Goal: Information Seeking & Learning: Compare options

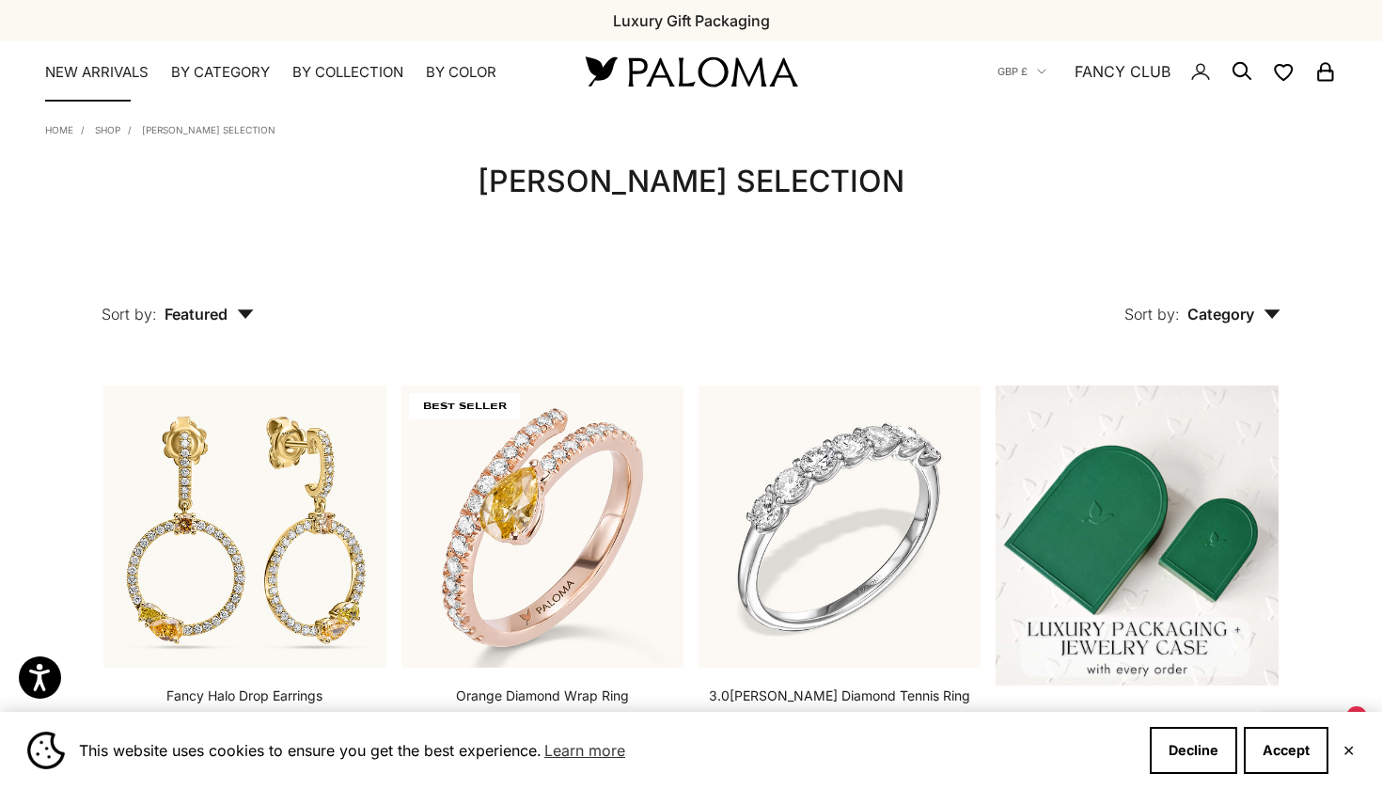
click at [118, 76] on link "NEW ARRIVALS" at bounding box center [96, 72] width 103 height 19
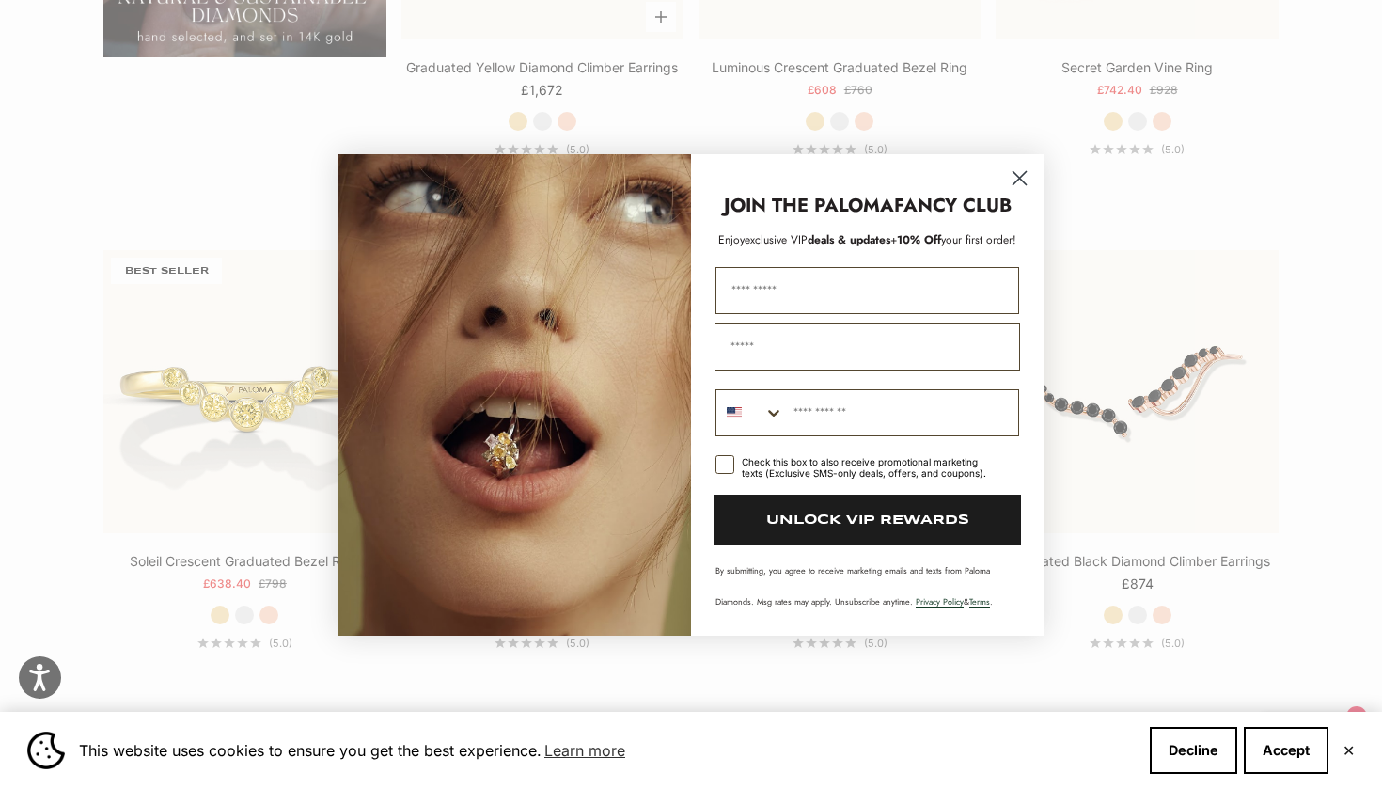
scroll to position [1498, 0]
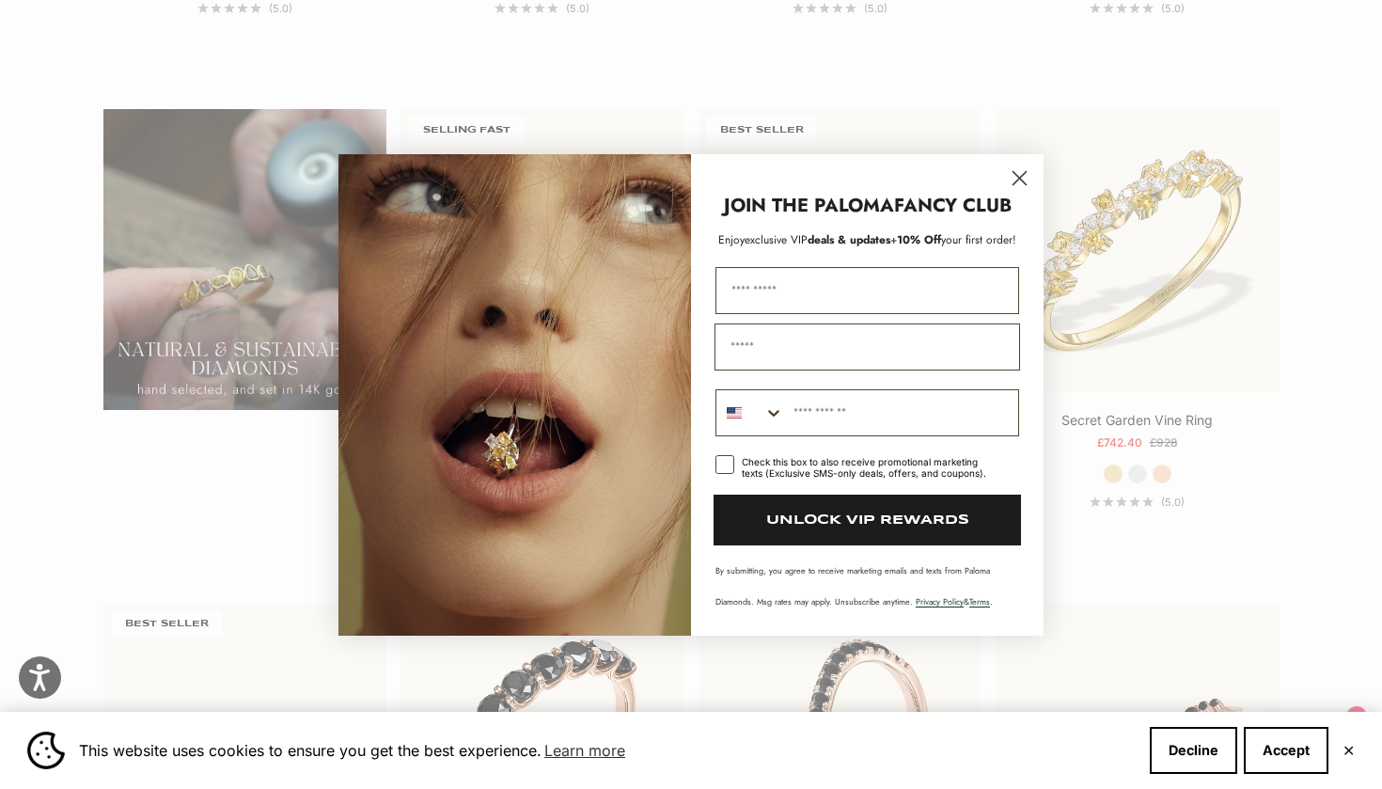
click at [1017, 172] on circle "Close dialog" at bounding box center [1019, 177] width 31 height 31
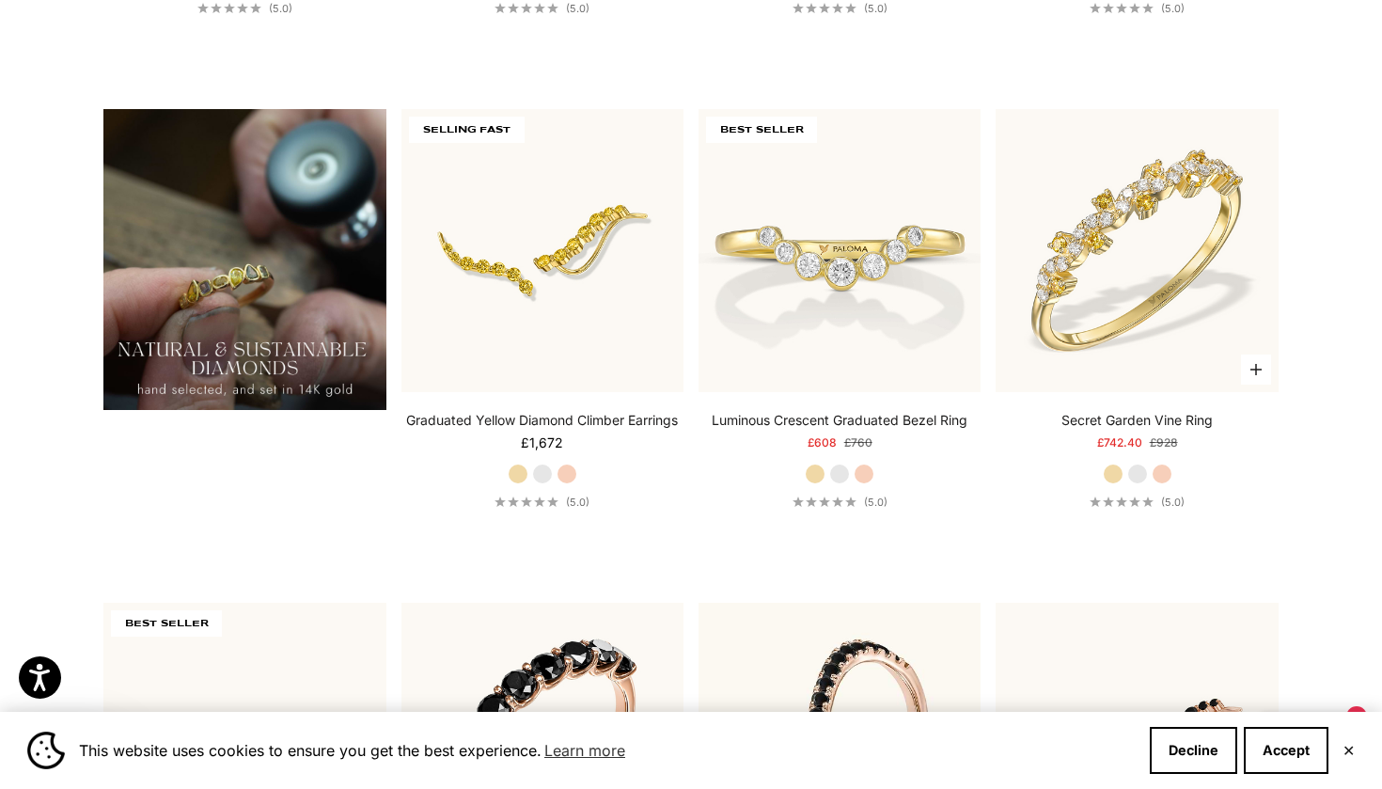
click at [1138, 477] on label "White Gold" at bounding box center [1137, 474] width 21 height 21
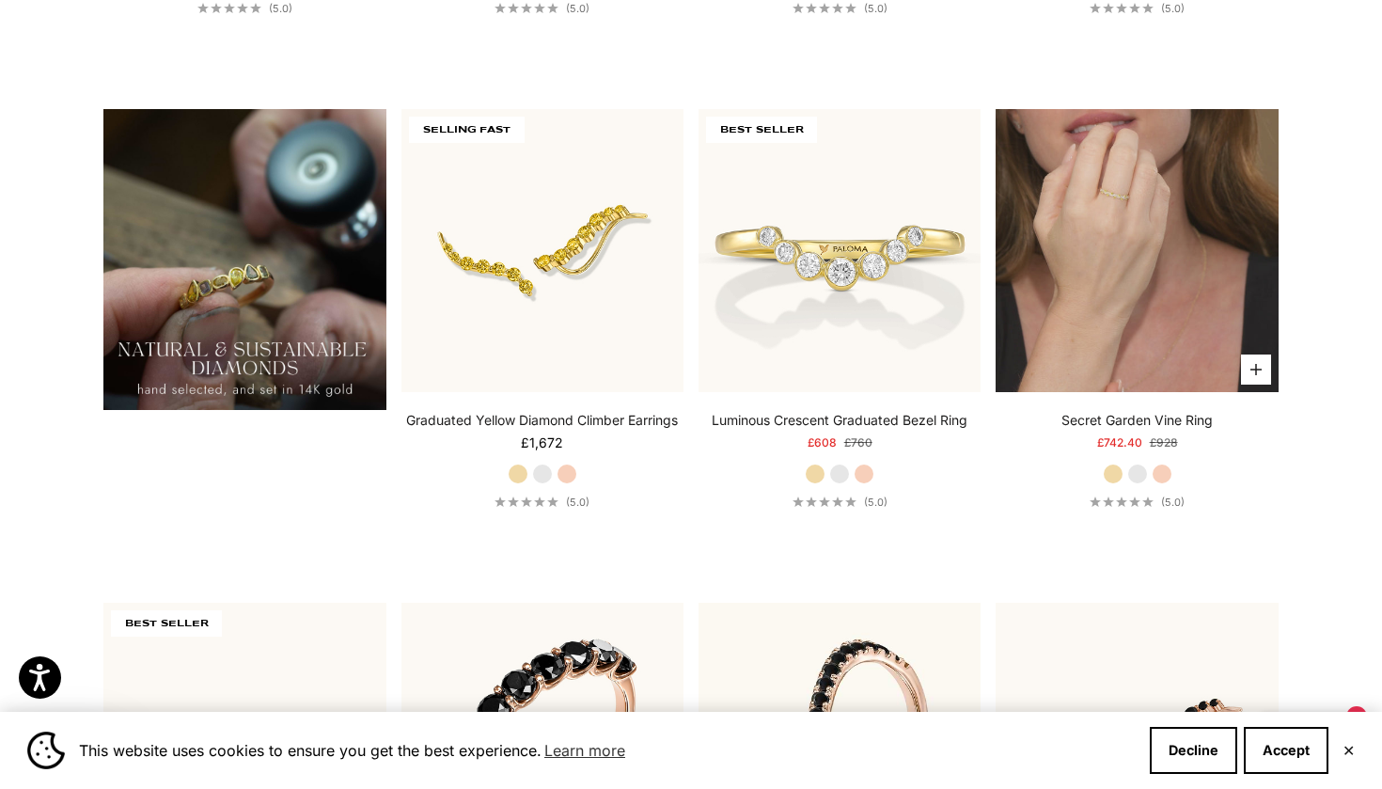
click at [1186, 197] on img at bounding box center [1137, 250] width 282 height 282
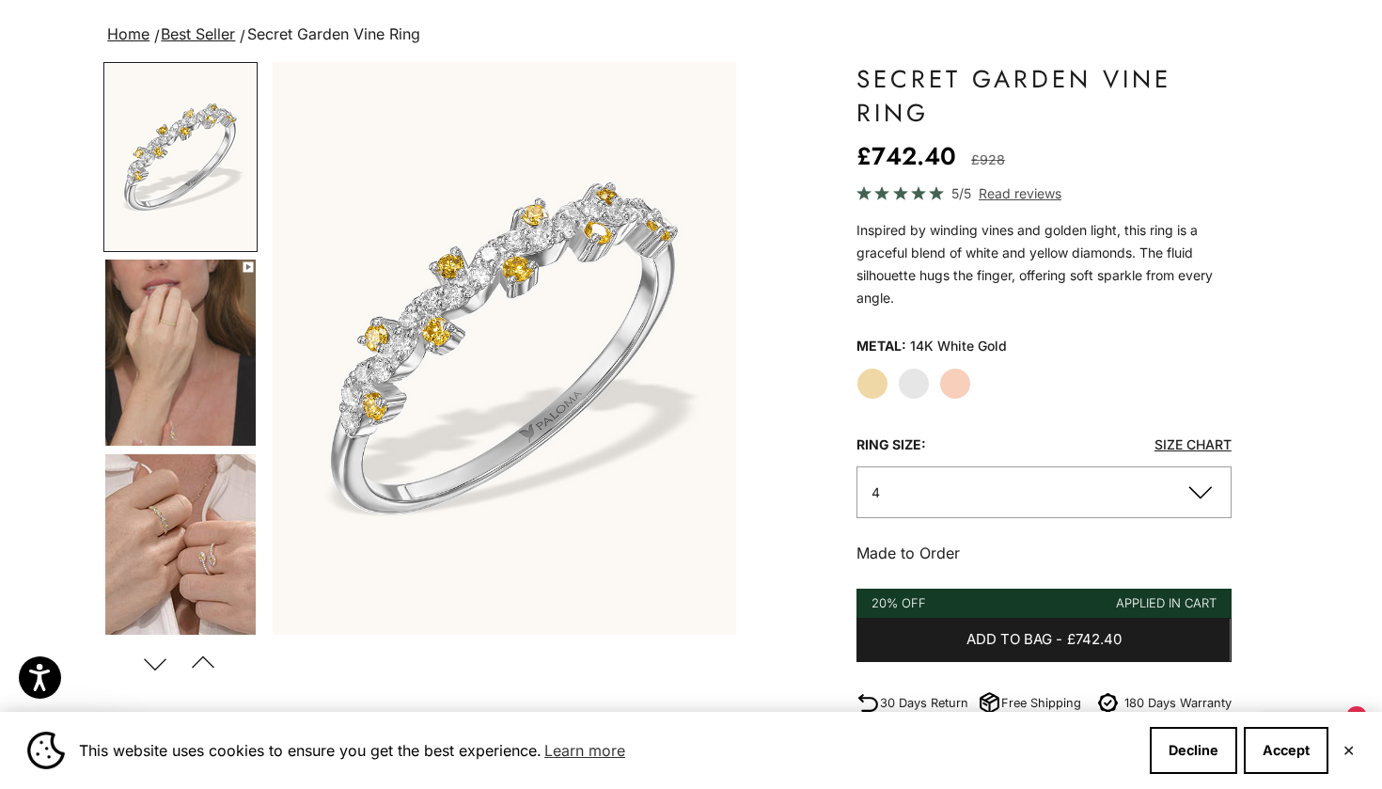
scroll to position [115, 0]
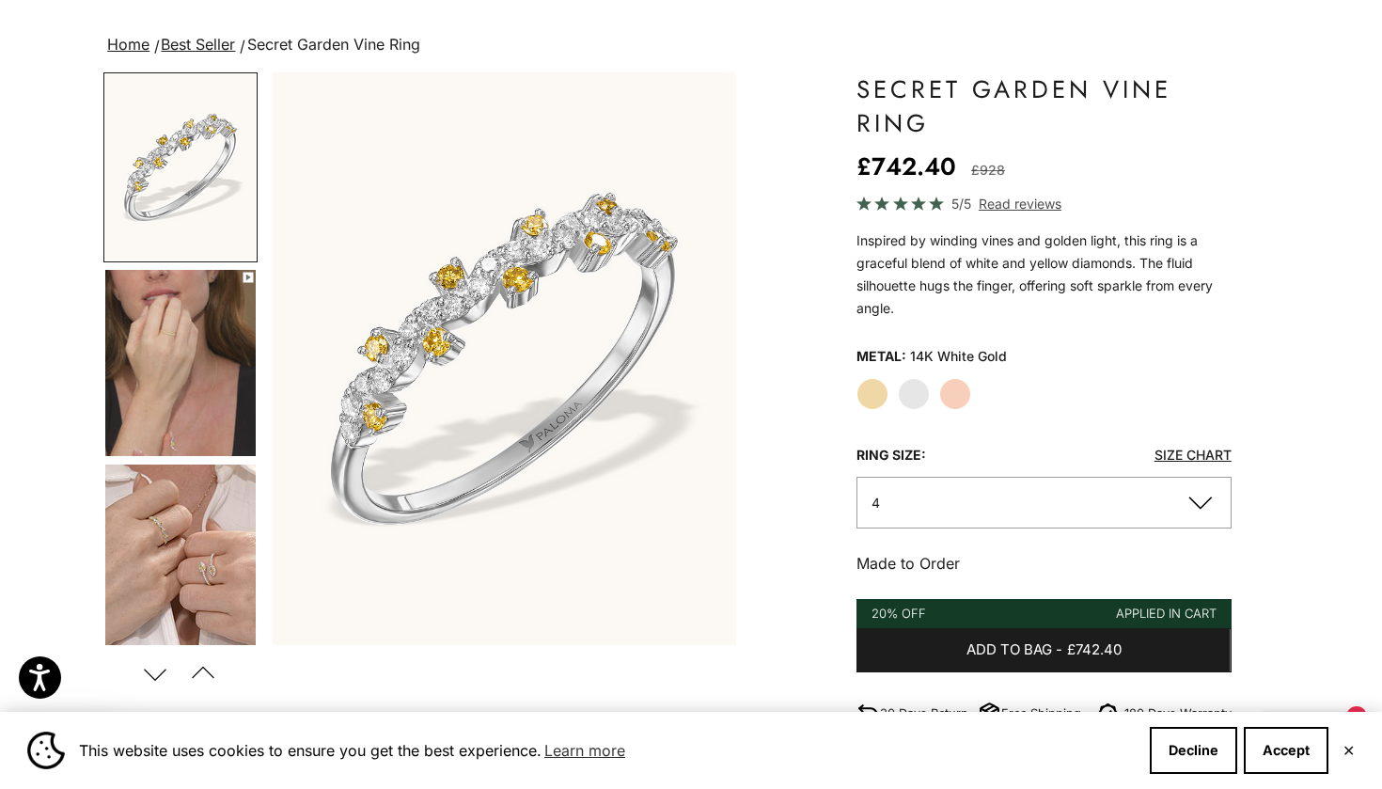
click at [171, 389] on img "Go to item 4" at bounding box center [180, 363] width 150 height 186
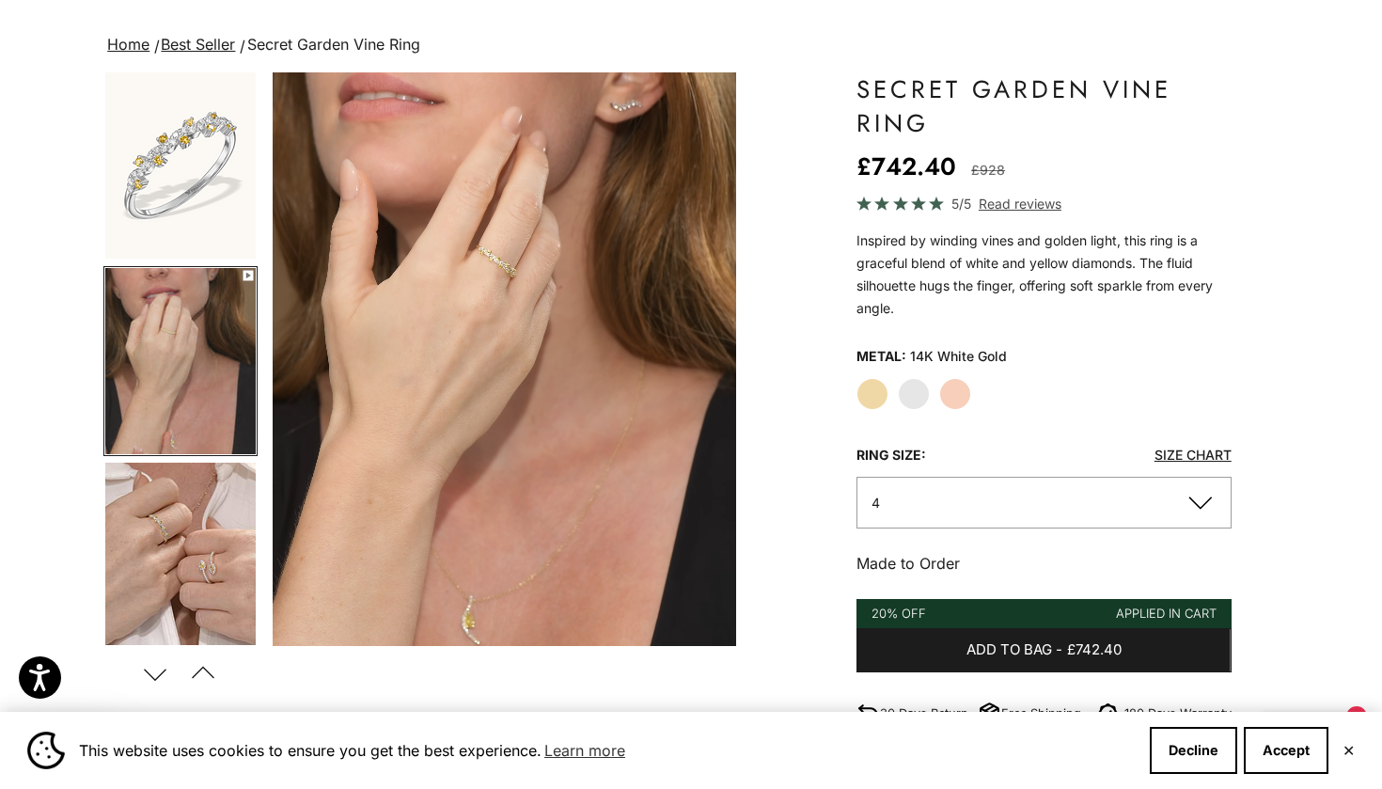
click at [181, 467] on img "Go to item 5" at bounding box center [180, 556] width 150 height 186
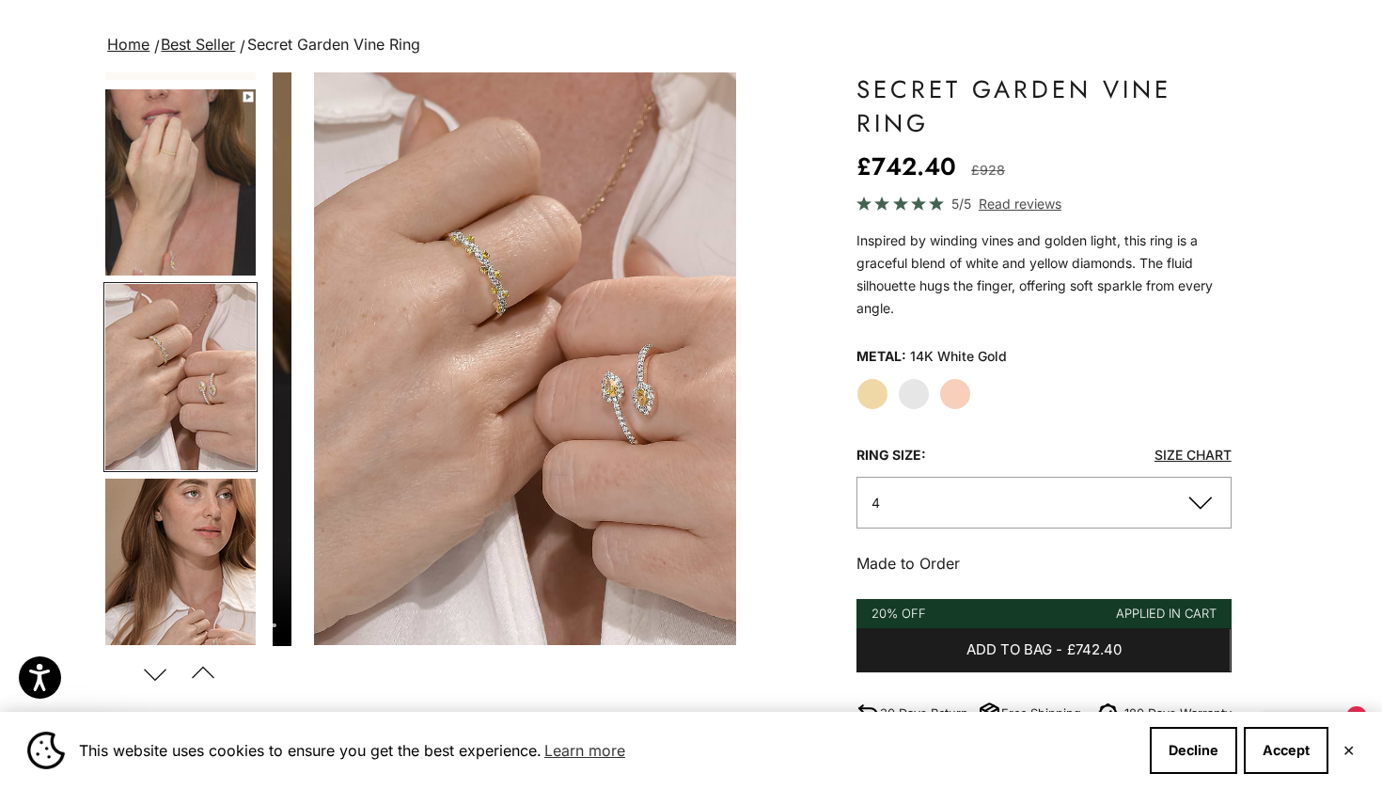
scroll to position [197, 0]
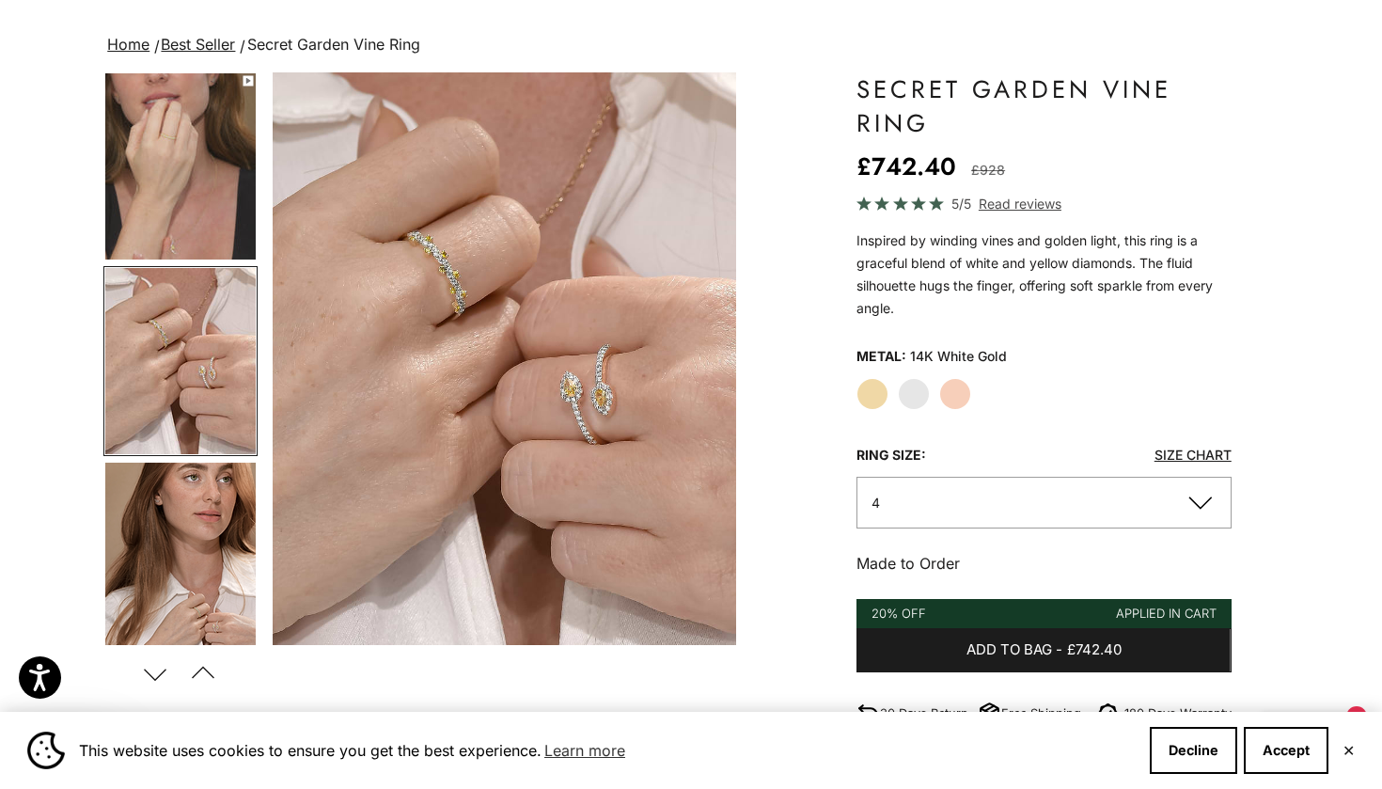
click at [216, 520] on img "Go to item 6" at bounding box center [180, 556] width 150 height 186
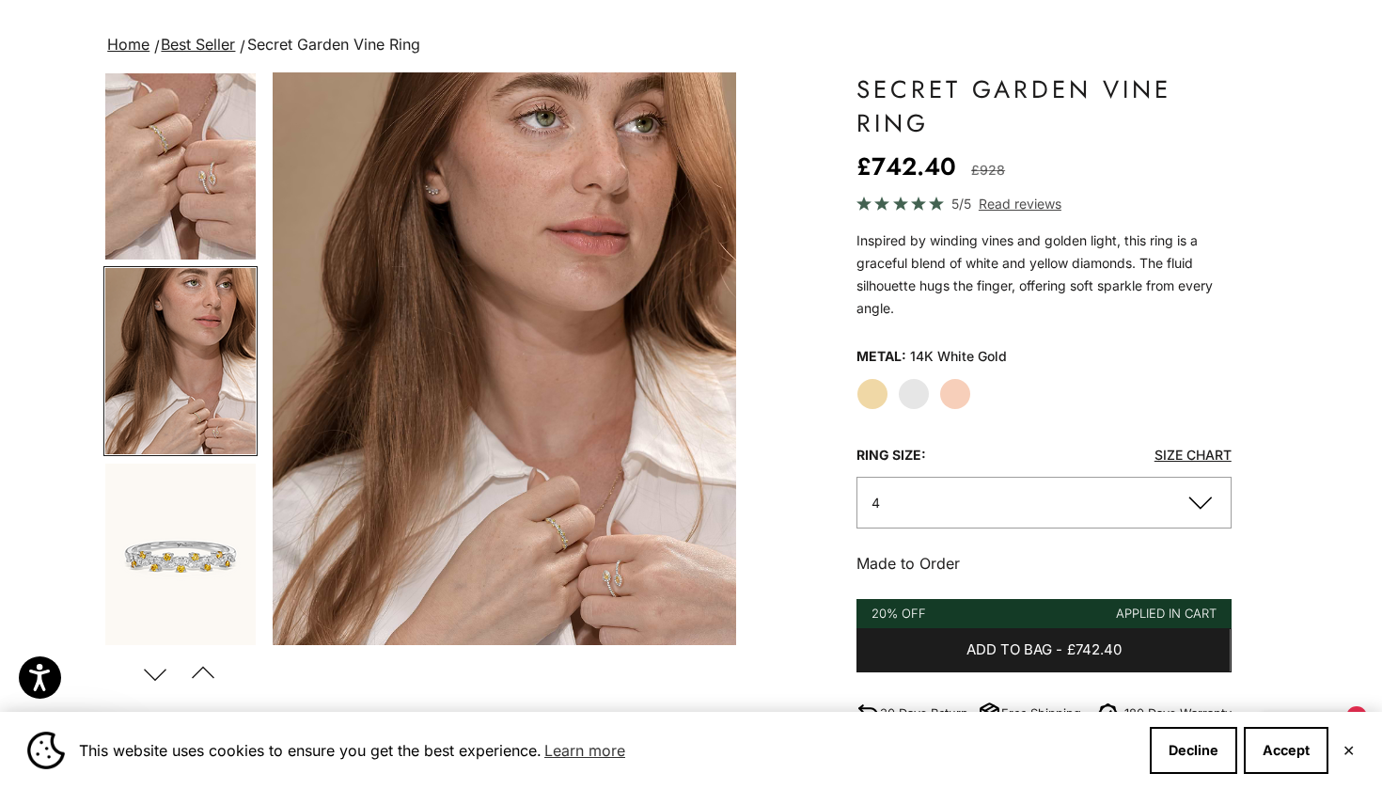
click at [226, 459] on product-gallery-navigation at bounding box center [180, 358] width 154 height 573
click at [215, 515] on img "Go to item 8" at bounding box center [180, 557] width 150 height 186
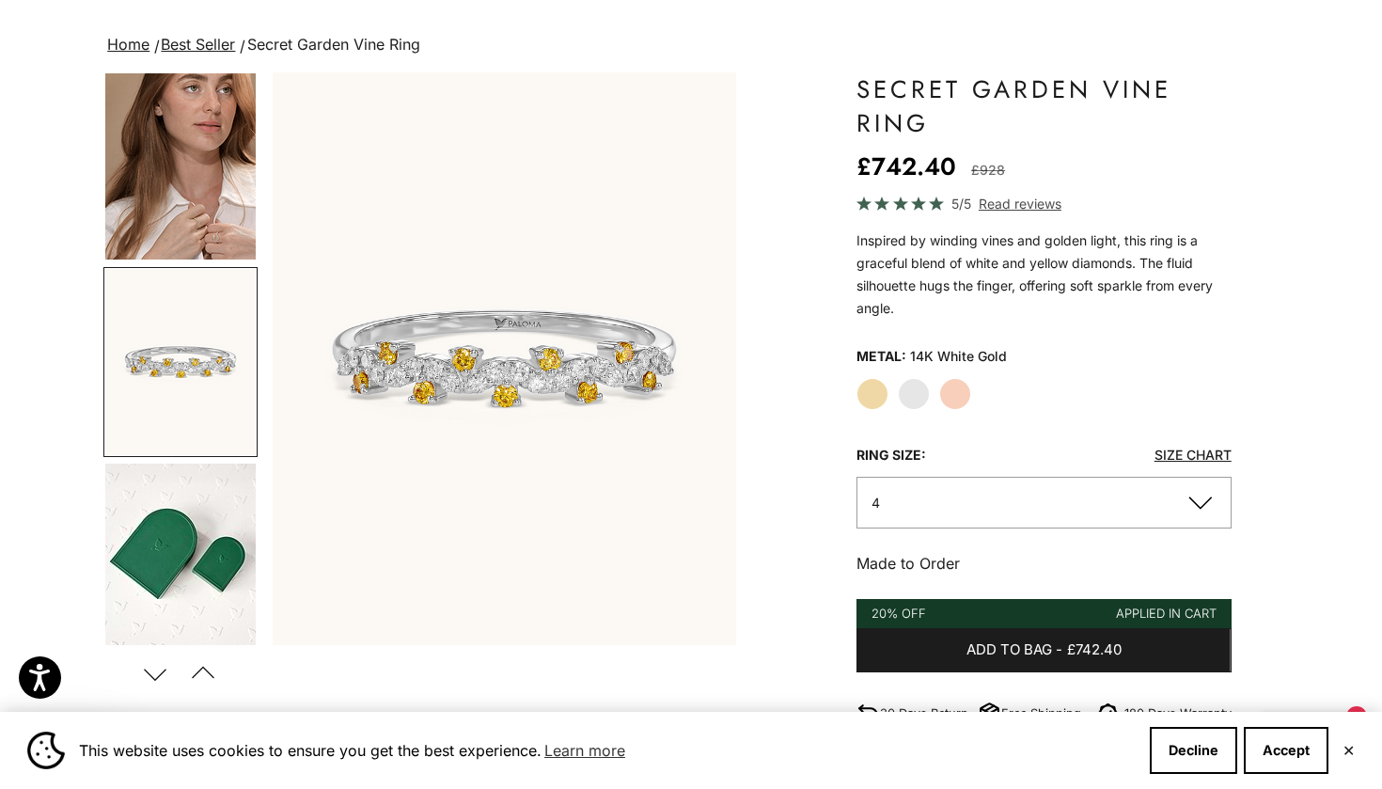
click at [213, 481] on img "Go to item 10" at bounding box center [180, 557] width 150 height 186
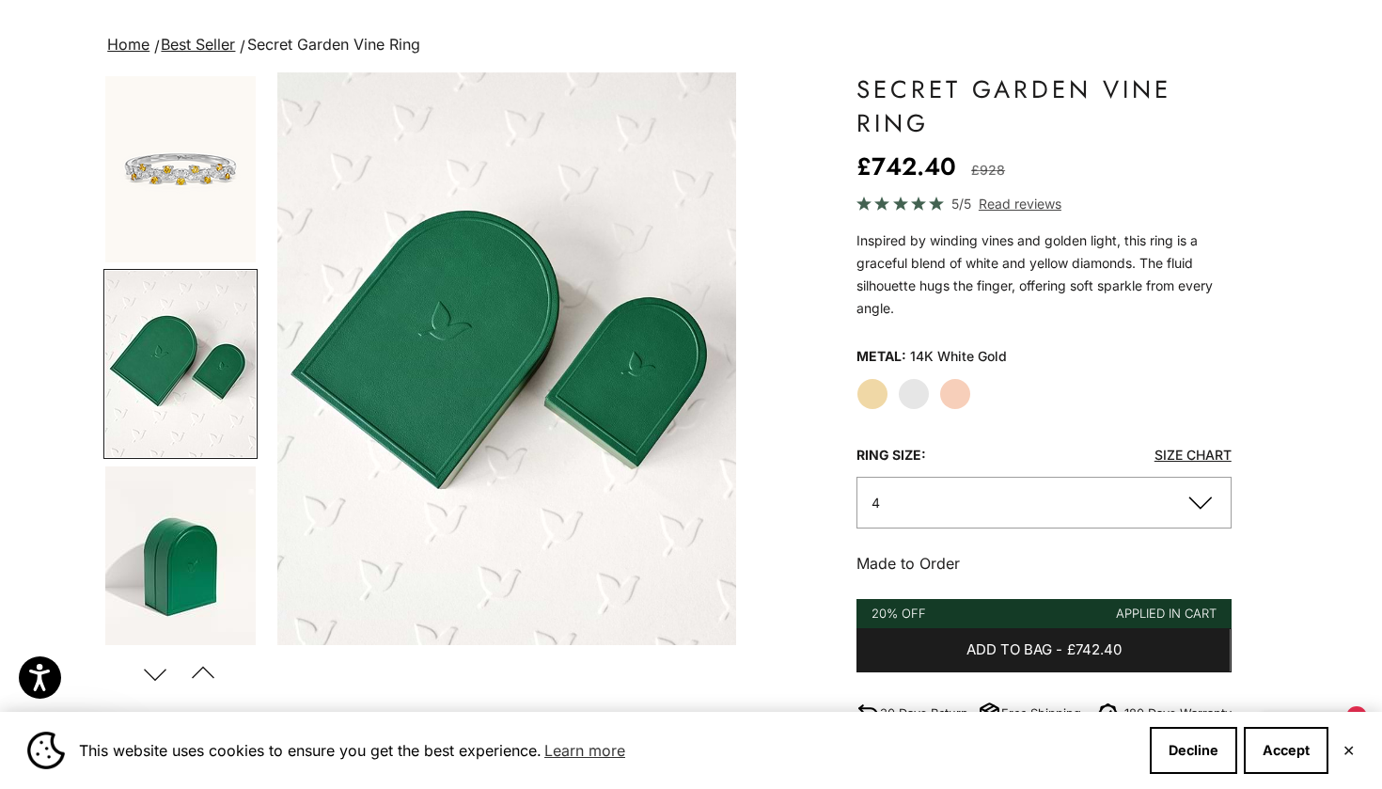
scroll to position [780, 0]
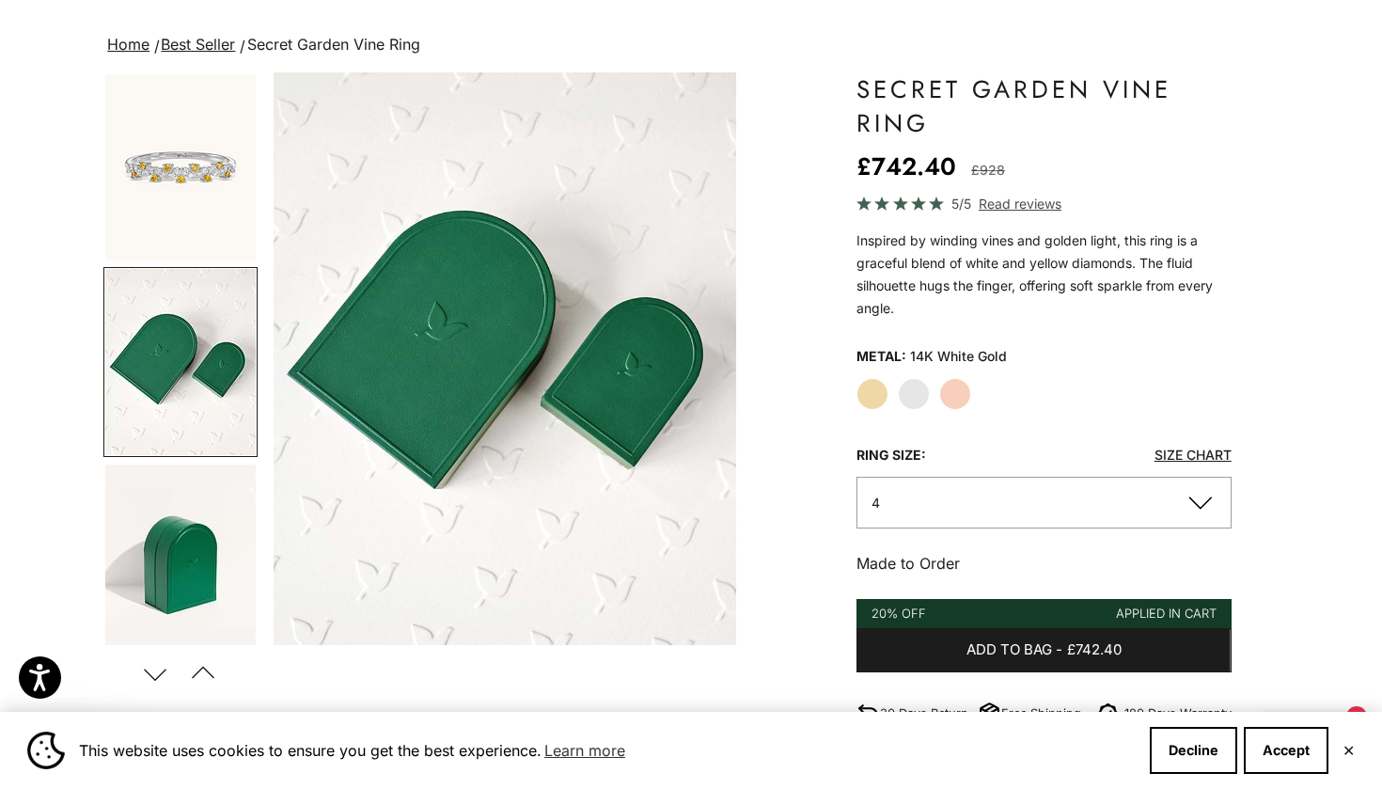
click at [203, 525] on img "Go to item 11" at bounding box center [180, 557] width 150 height 185
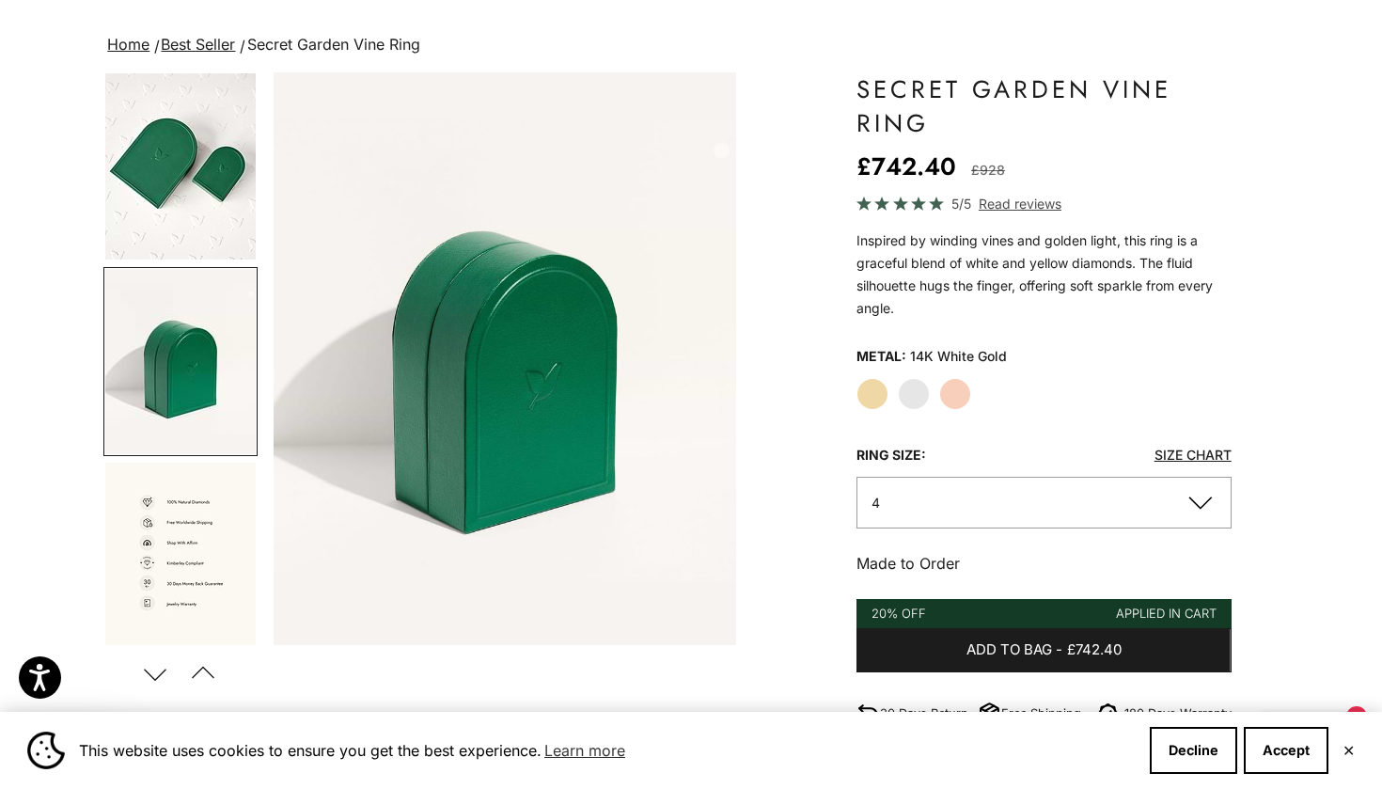
click at [218, 407] on img "Go to item 11" at bounding box center [180, 361] width 150 height 185
click at [204, 515] on img "Go to item 12" at bounding box center [180, 556] width 150 height 186
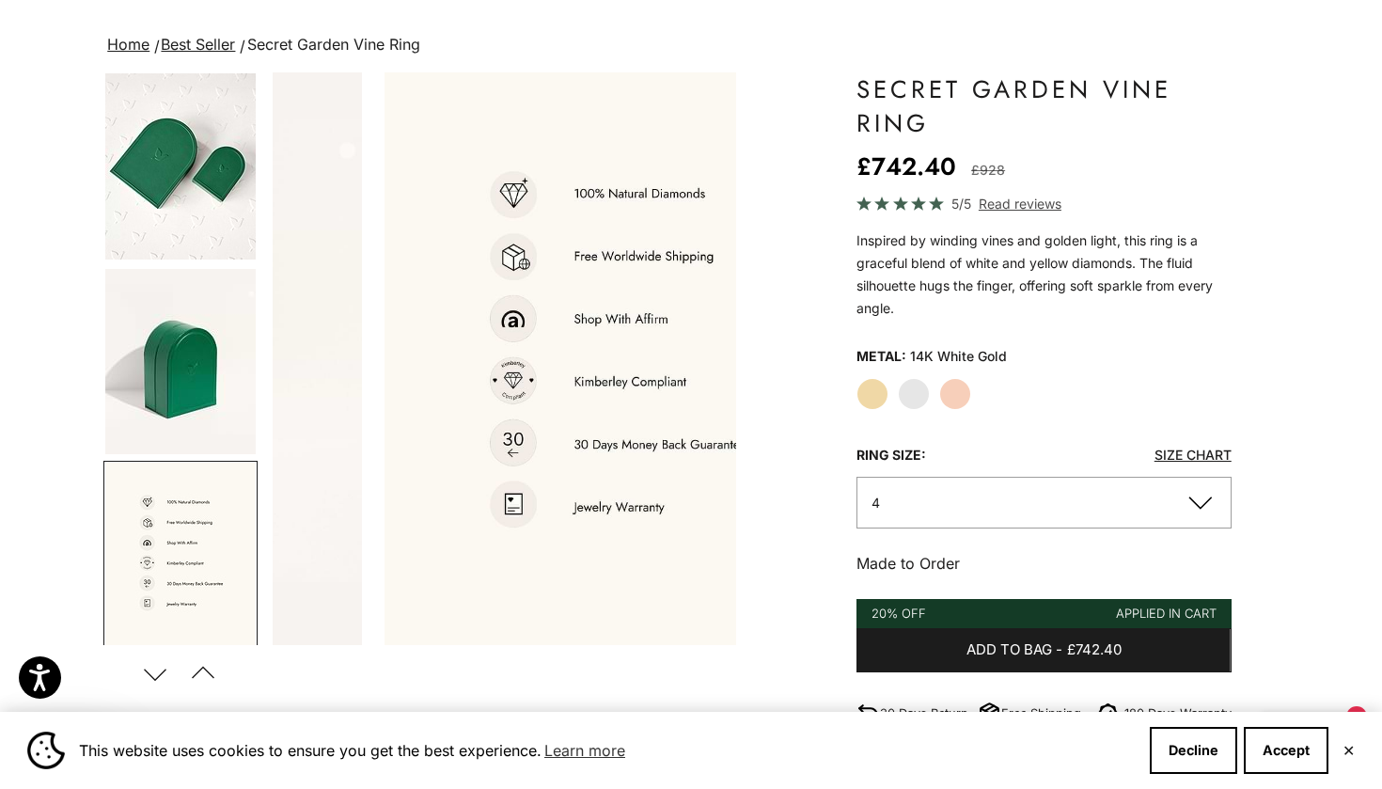
scroll to position [1170, 0]
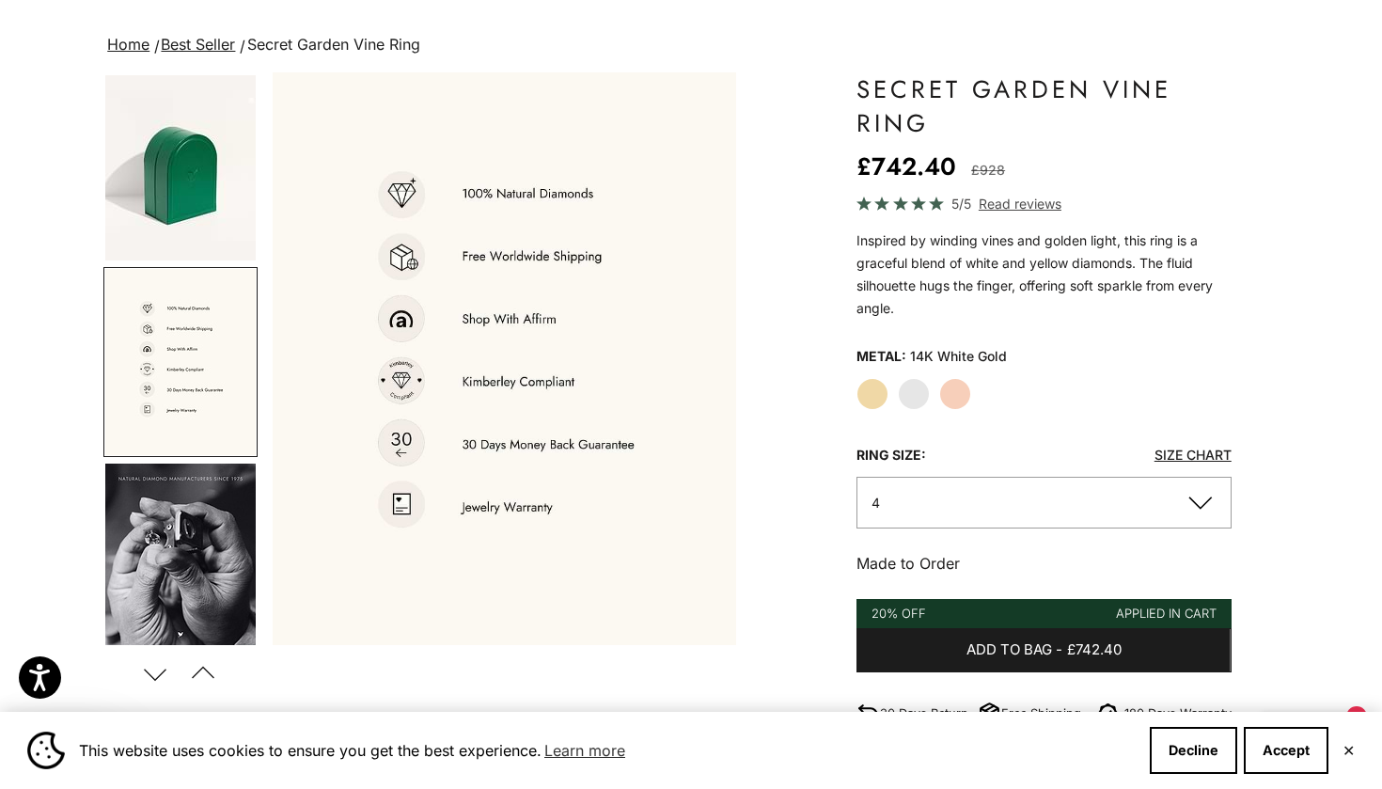
click at [203, 538] on img "Go to item 13" at bounding box center [180, 557] width 150 height 186
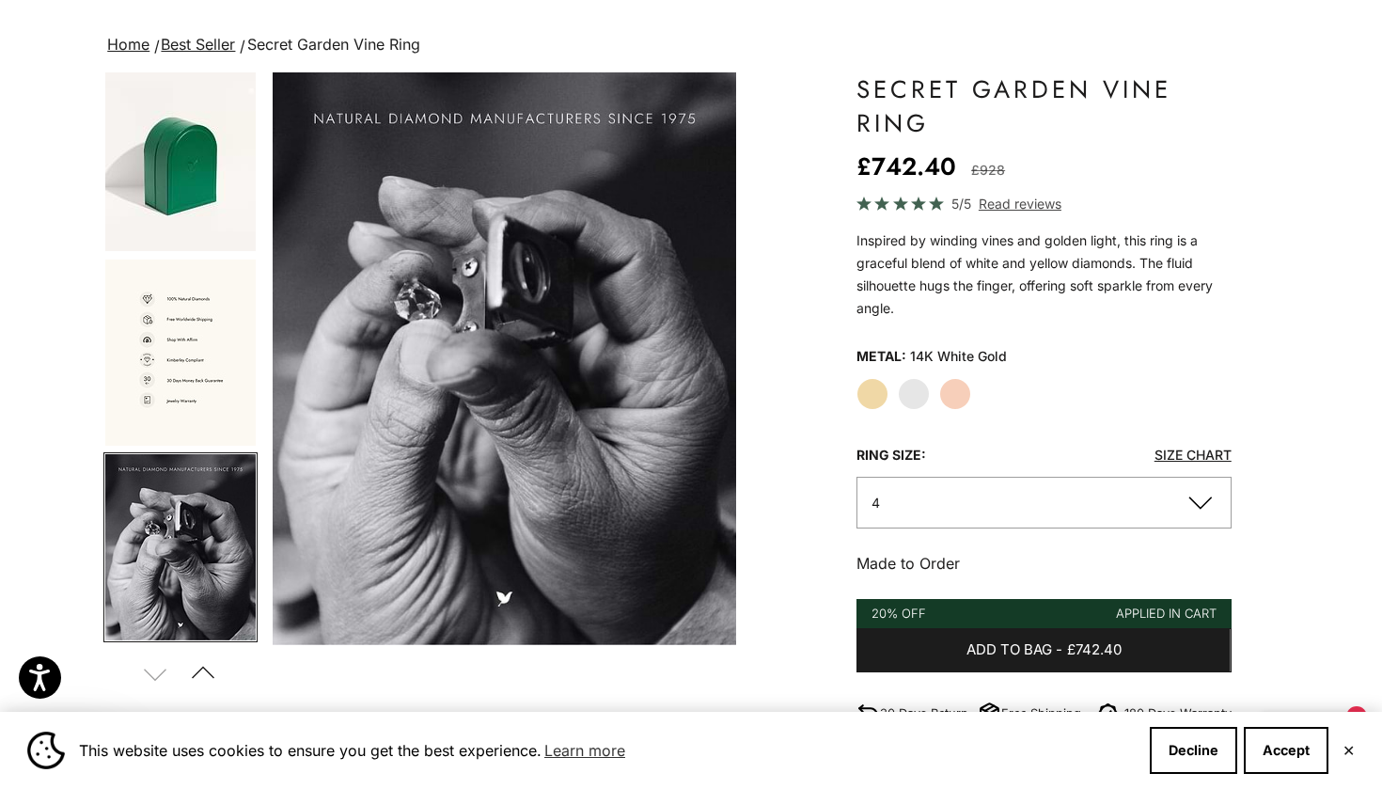
click at [197, 406] on img "Go to item 12" at bounding box center [180, 353] width 150 height 186
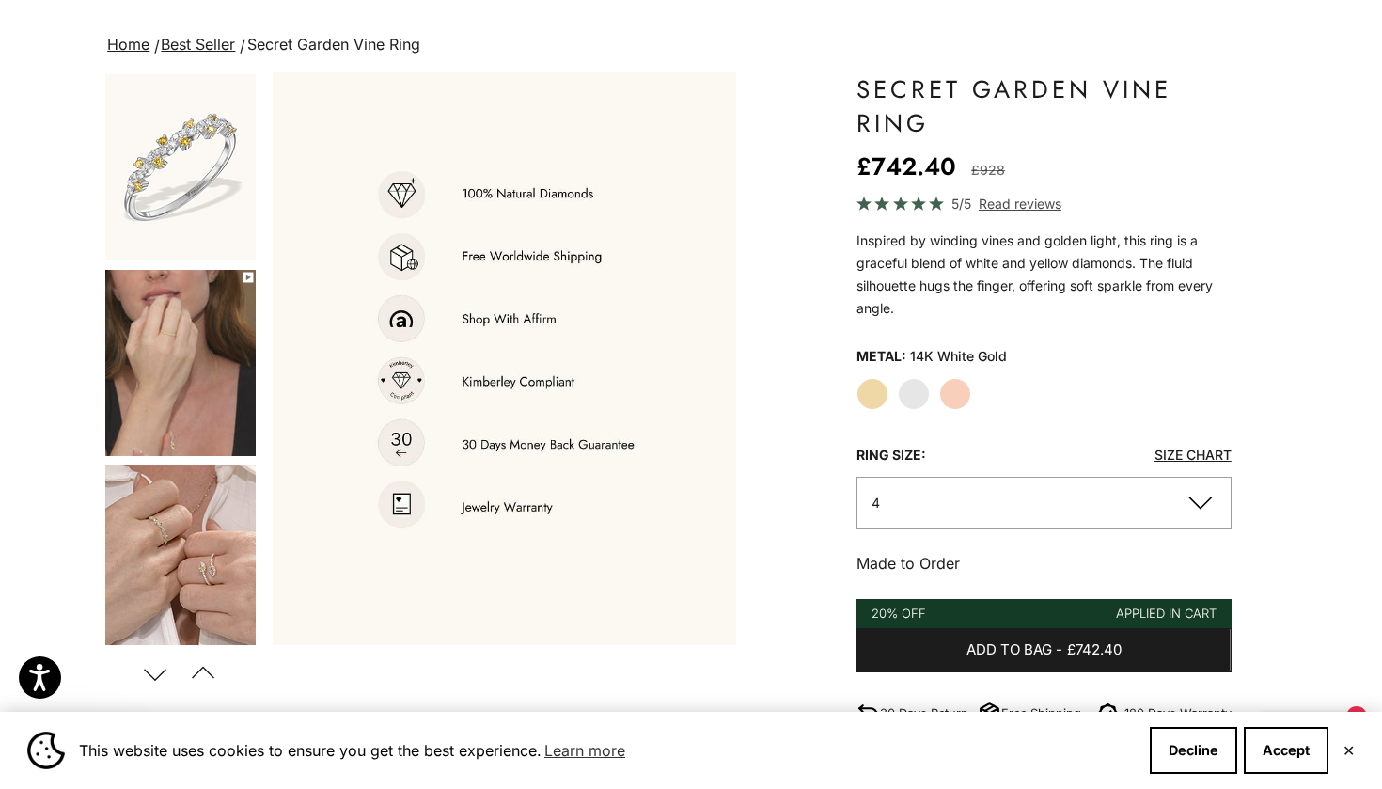
click at [184, 287] on img "Go to item 4" at bounding box center [180, 363] width 150 height 186
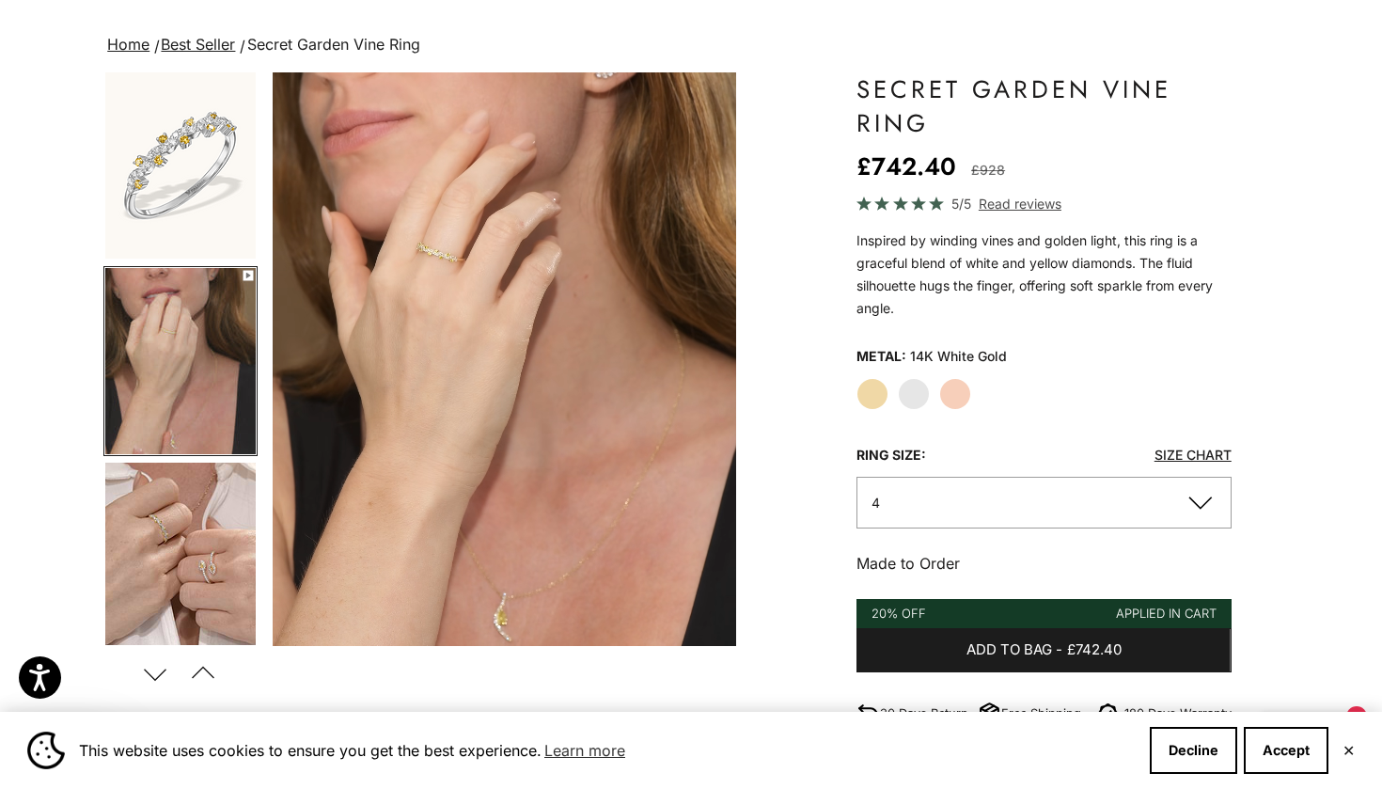
click at [182, 202] on img "Go to item 2" at bounding box center [180, 165] width 150 height 186
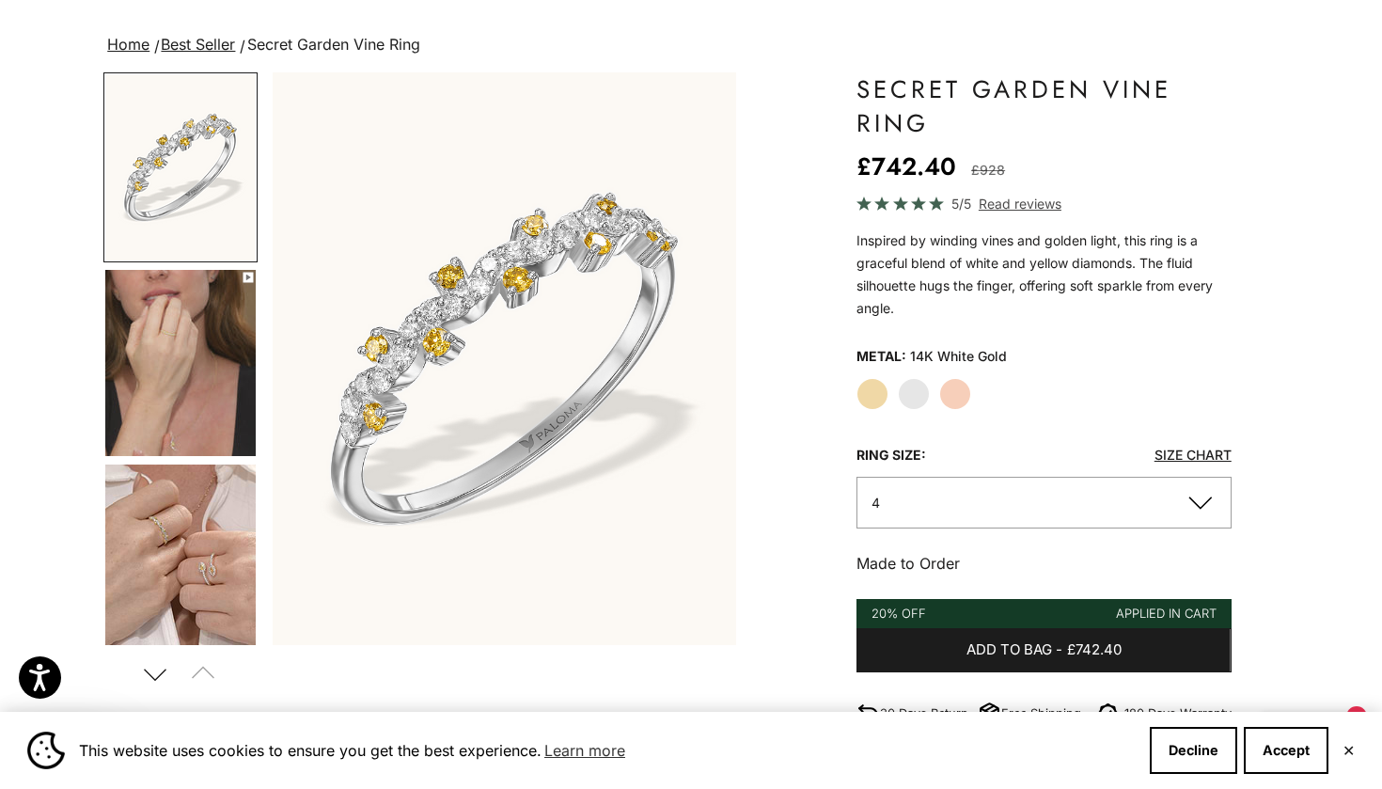
scroll to position [0, 0]
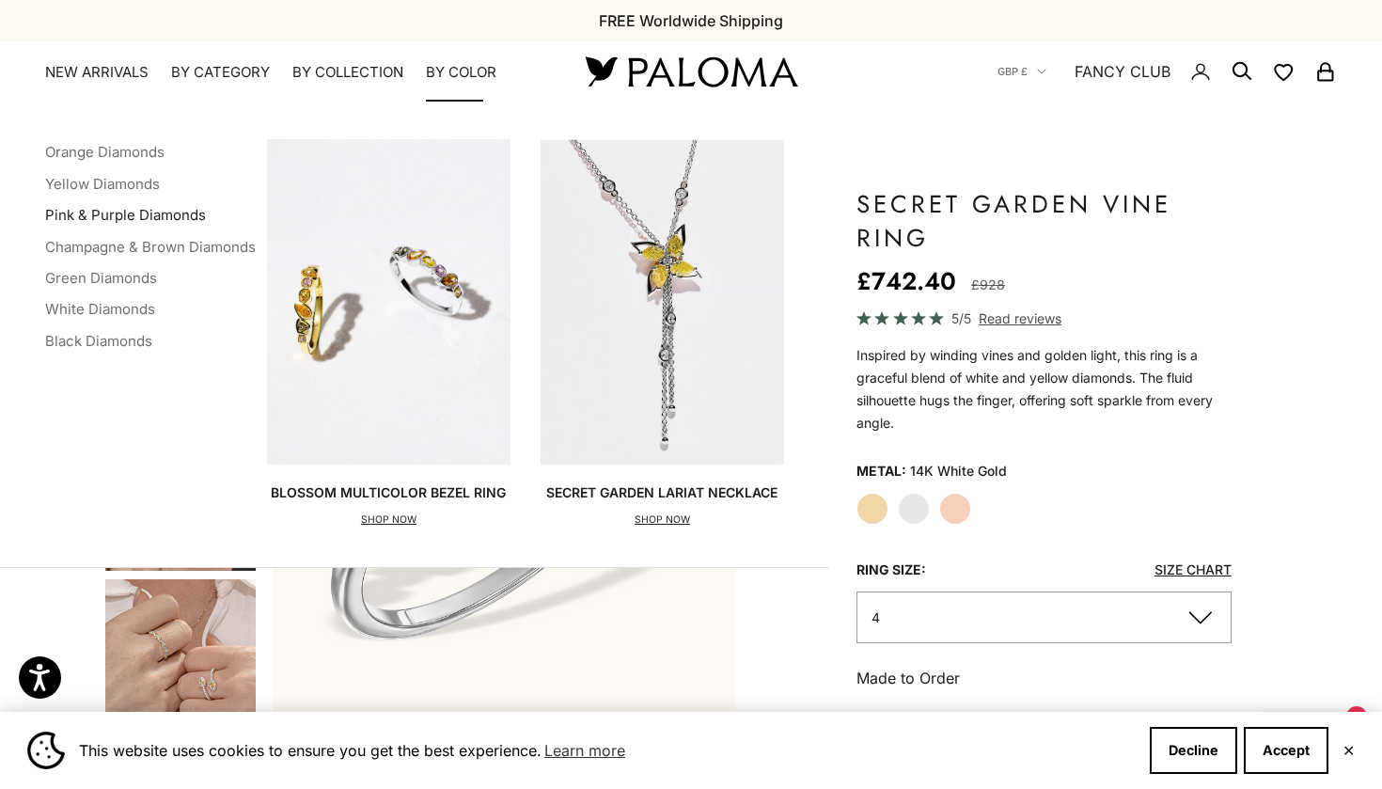
click at [126, 211] on link "Pink & Purple Diamonds" at bounding box center [125, 215] width 161 height 18
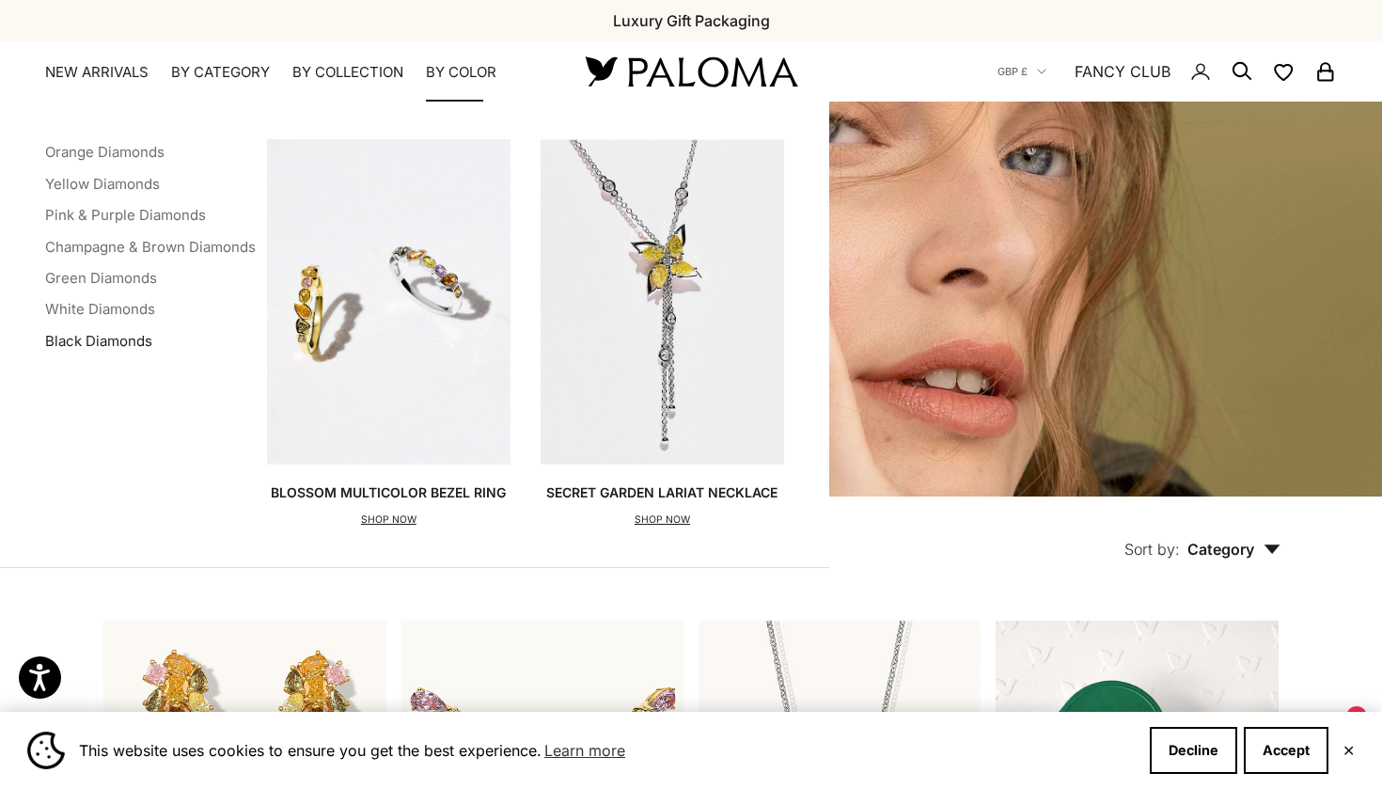
click at [118, 339] on link "Black Diamonds" at bounding box center [98, 341] width 107 height 18
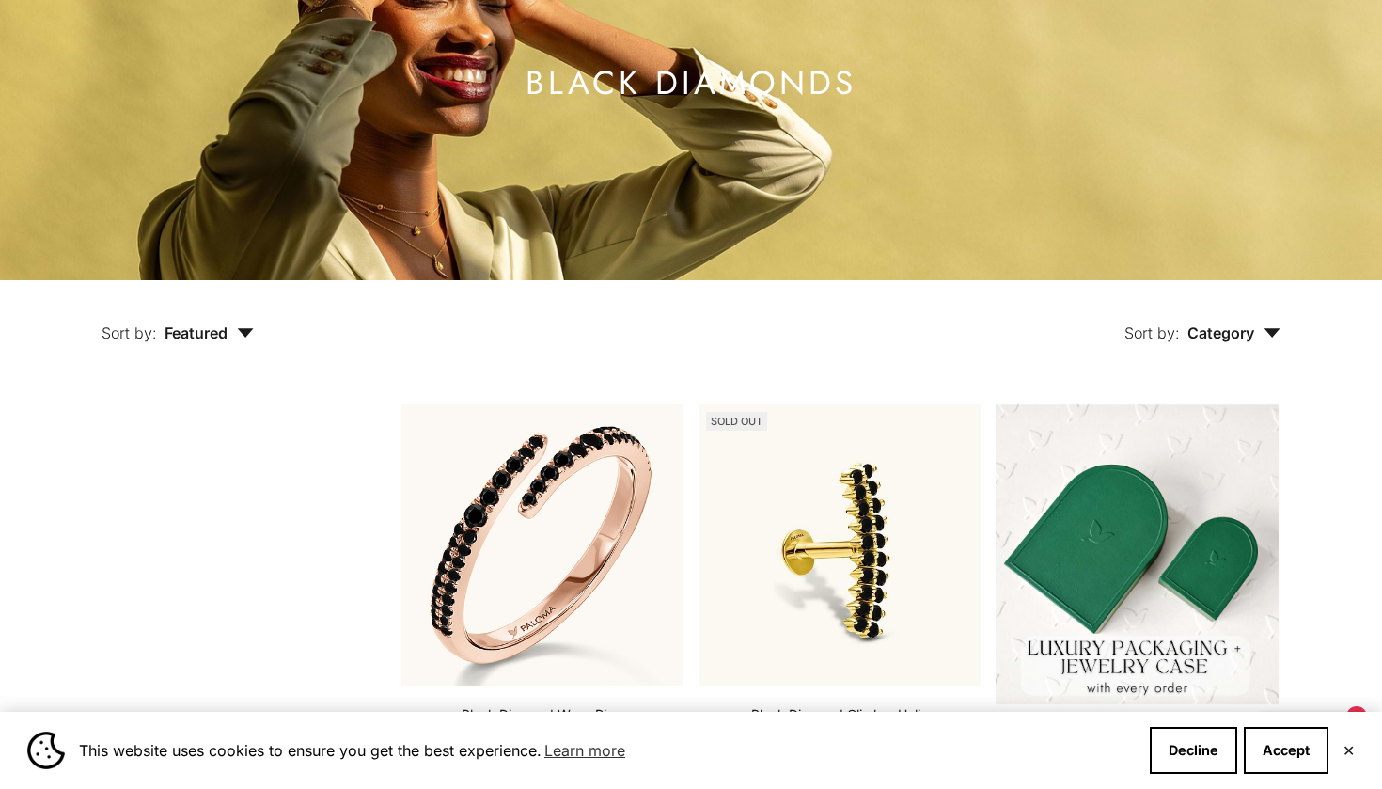
scroll to position [513, 0]
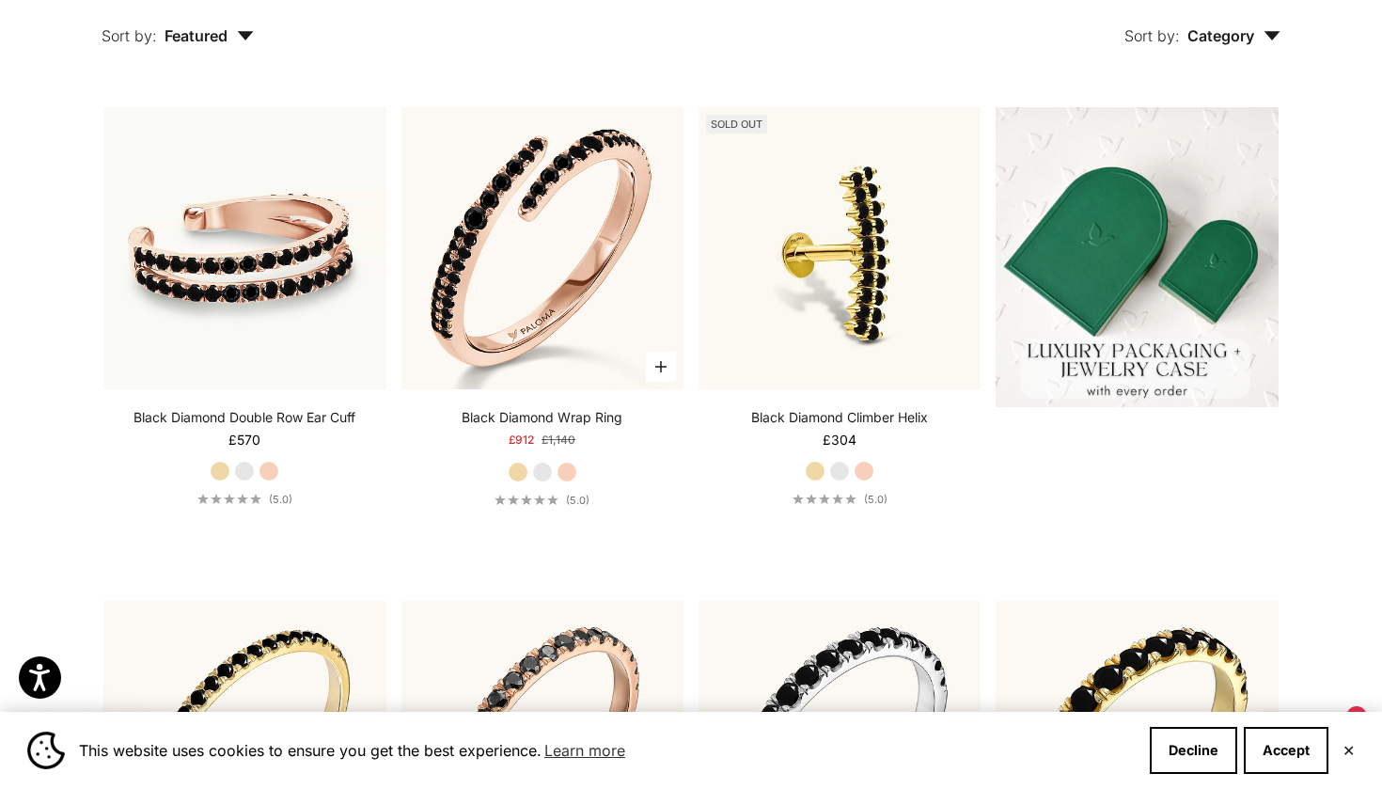
click at [545, 465] on label "White Gold" at bounding box center [542, 472] width 21 height 21
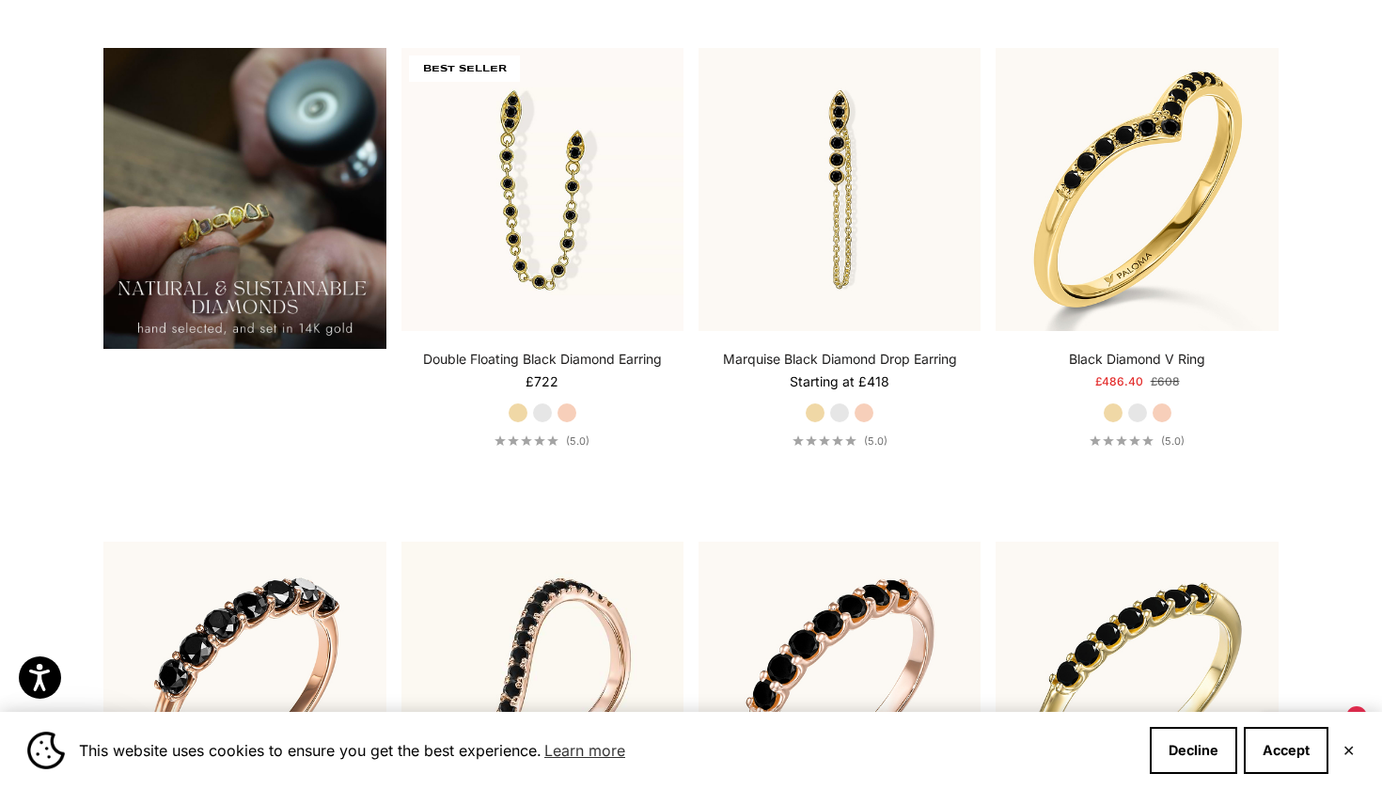
scroll to position [1677, 0]
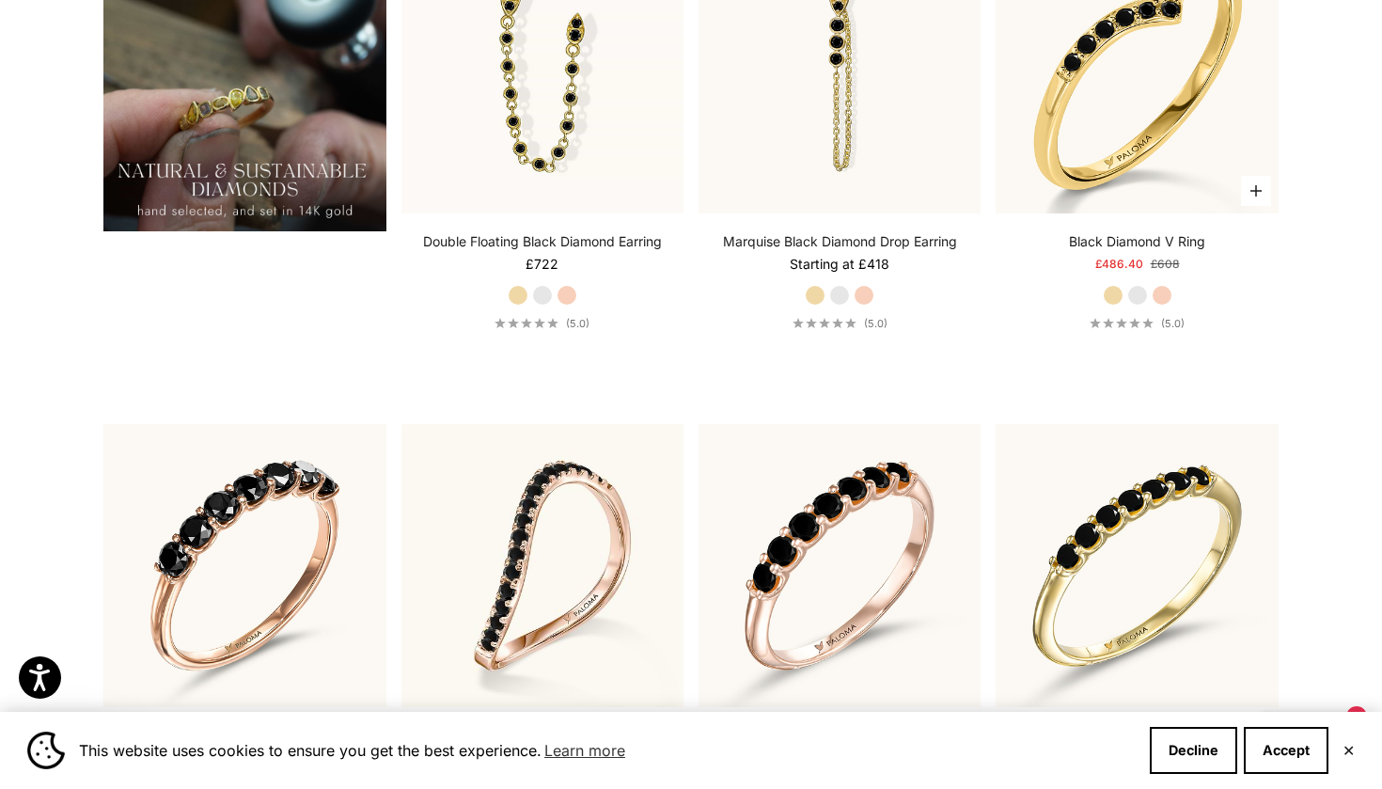
click at [1143, 294] on label "White Gold" at bounding box center [1137, 295] width 21 height 21
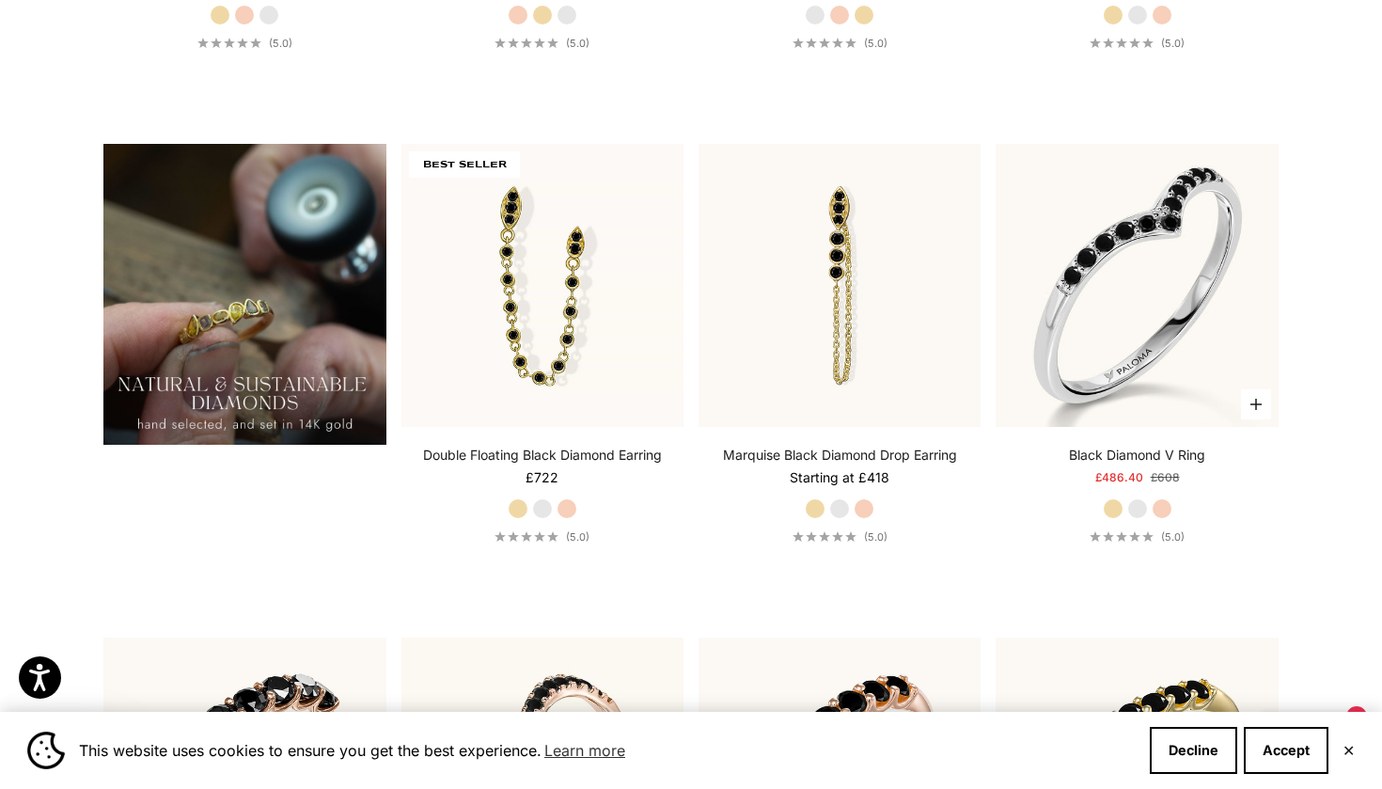
scroll to position [1463, 0]
click at [1120, 512] on label "Yellow Gold" at bounding box center [1113, 508] width 21 height 21
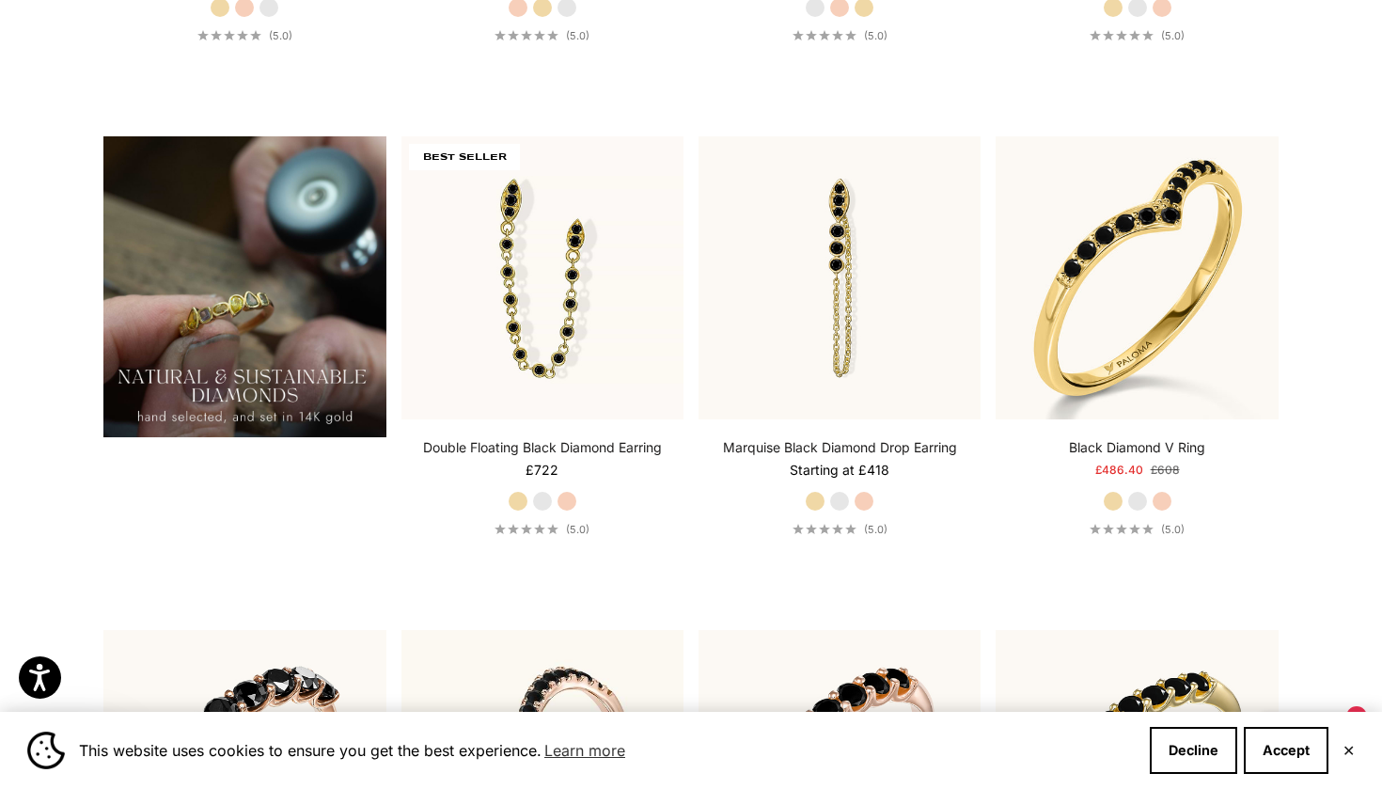
scroll to position [1615, 0]
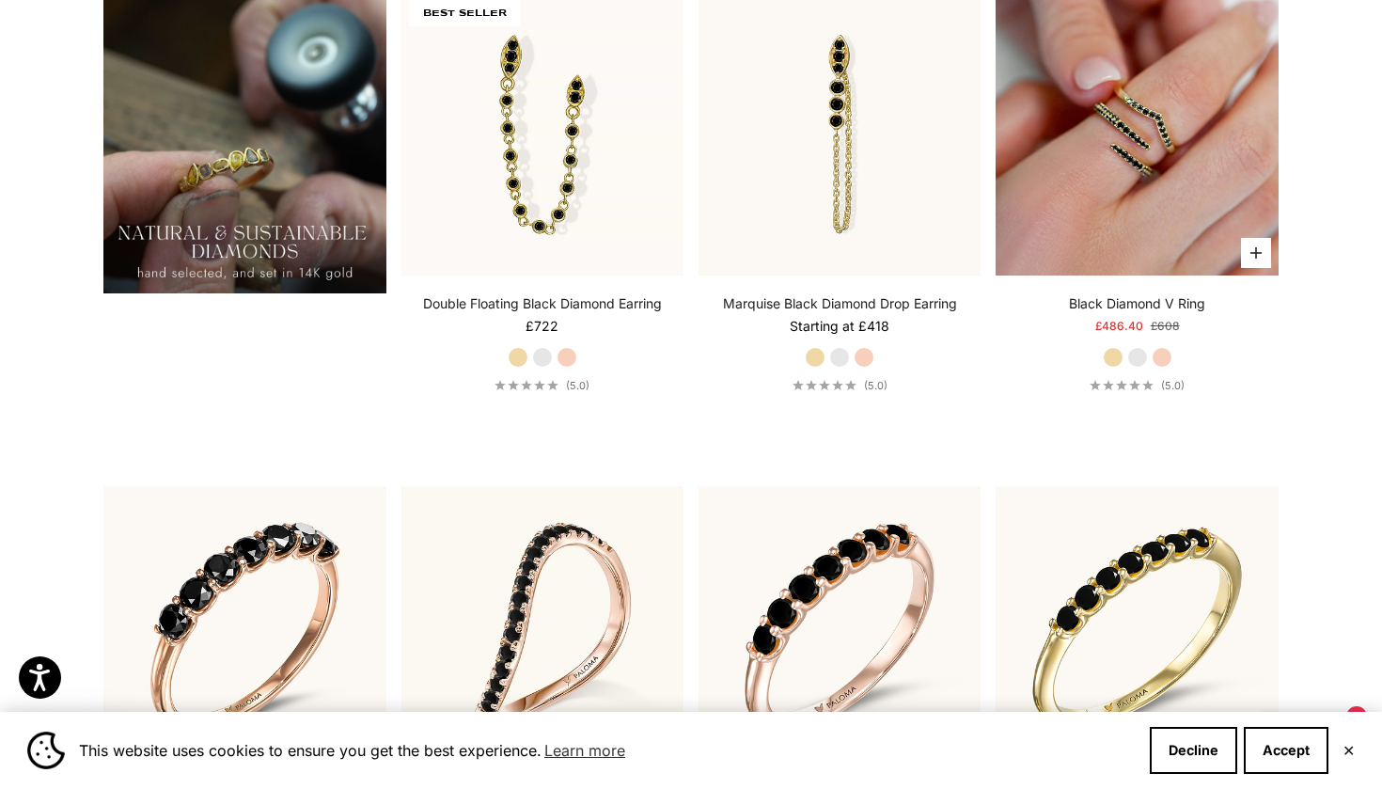
click at [1141, 195] on img at bounding box center [1137, 133] width 282 height 282
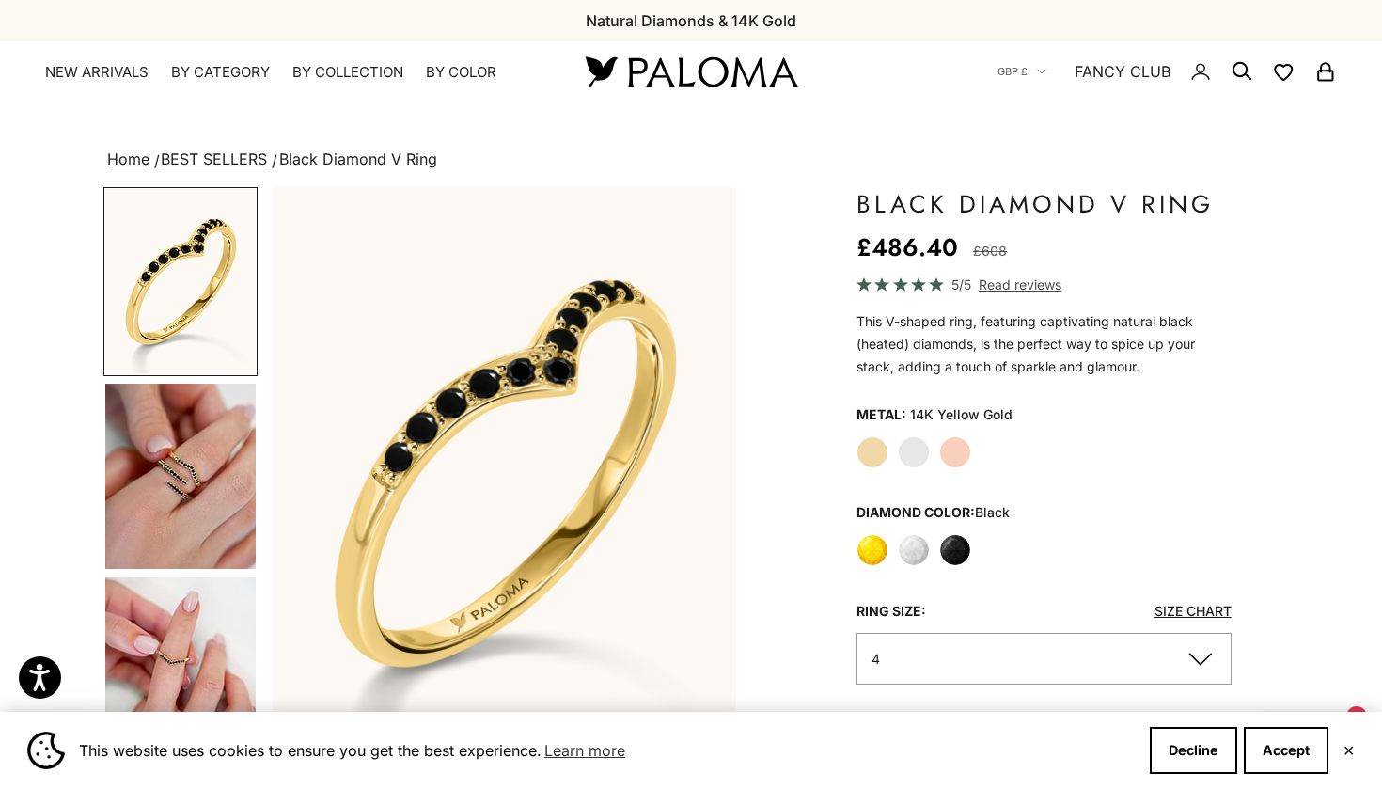
click at [190, 465] on img "Go to item 4" at bounding box center [180, 476] width 150 height 185
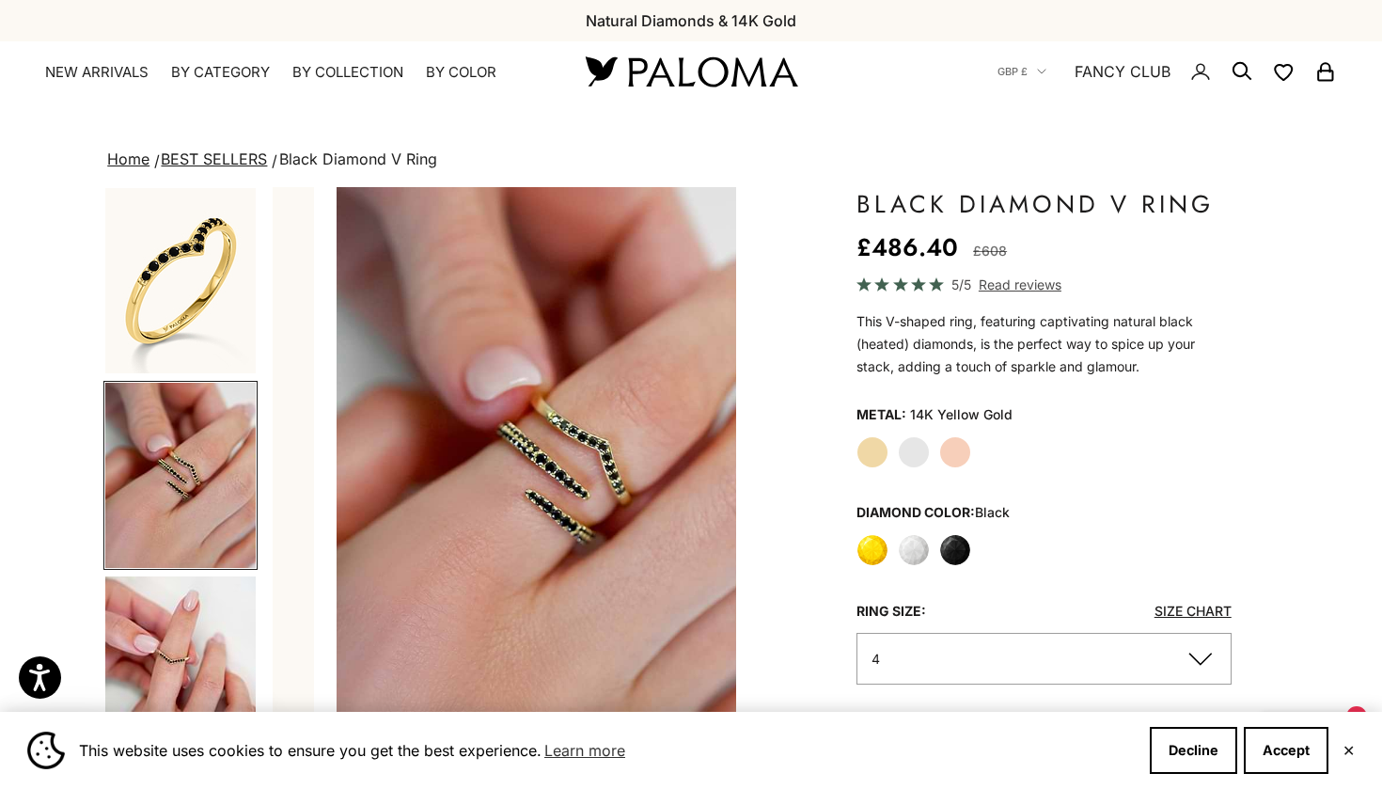
scroll to position [0, 486]
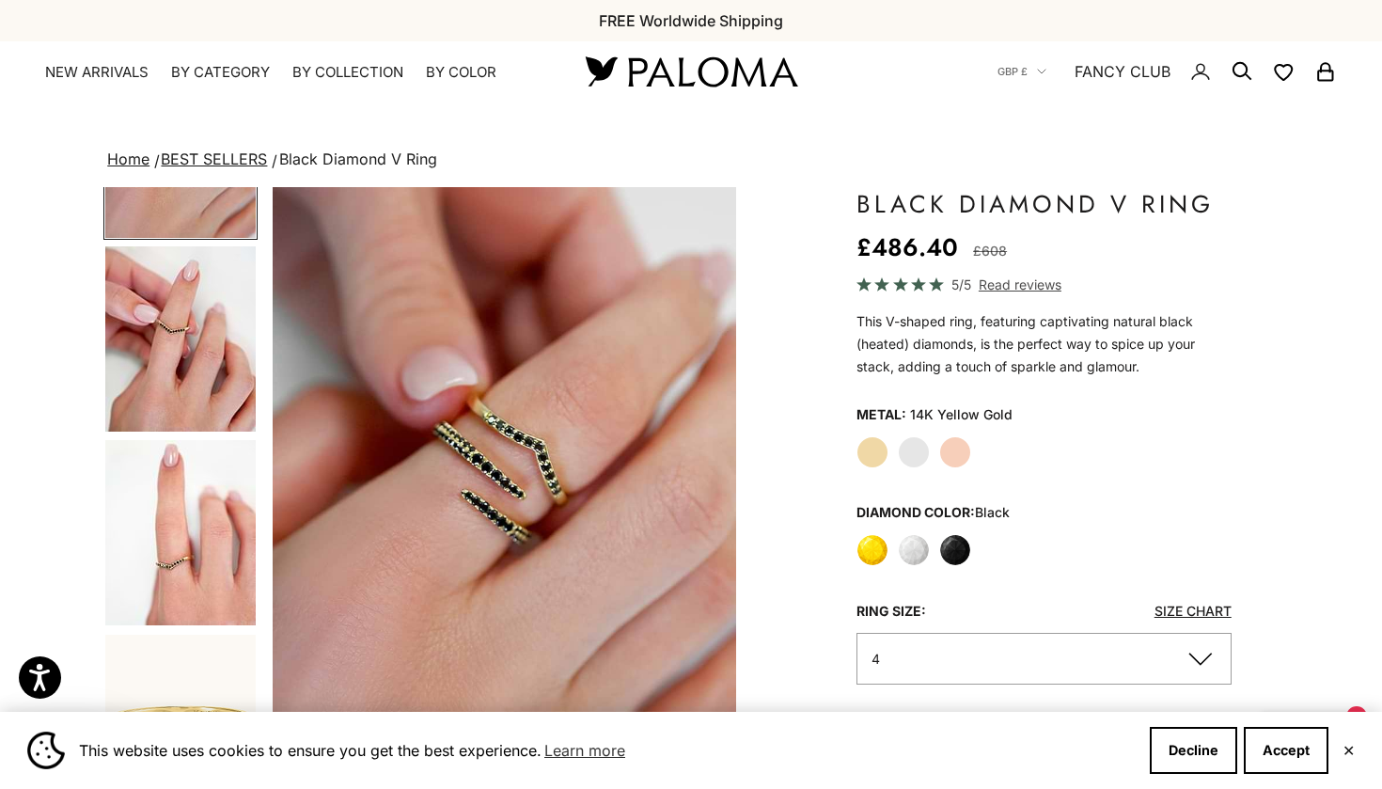
click at [201, 481] on img "Go to item 6" at bounding box center [180, 532] width 150 height 185
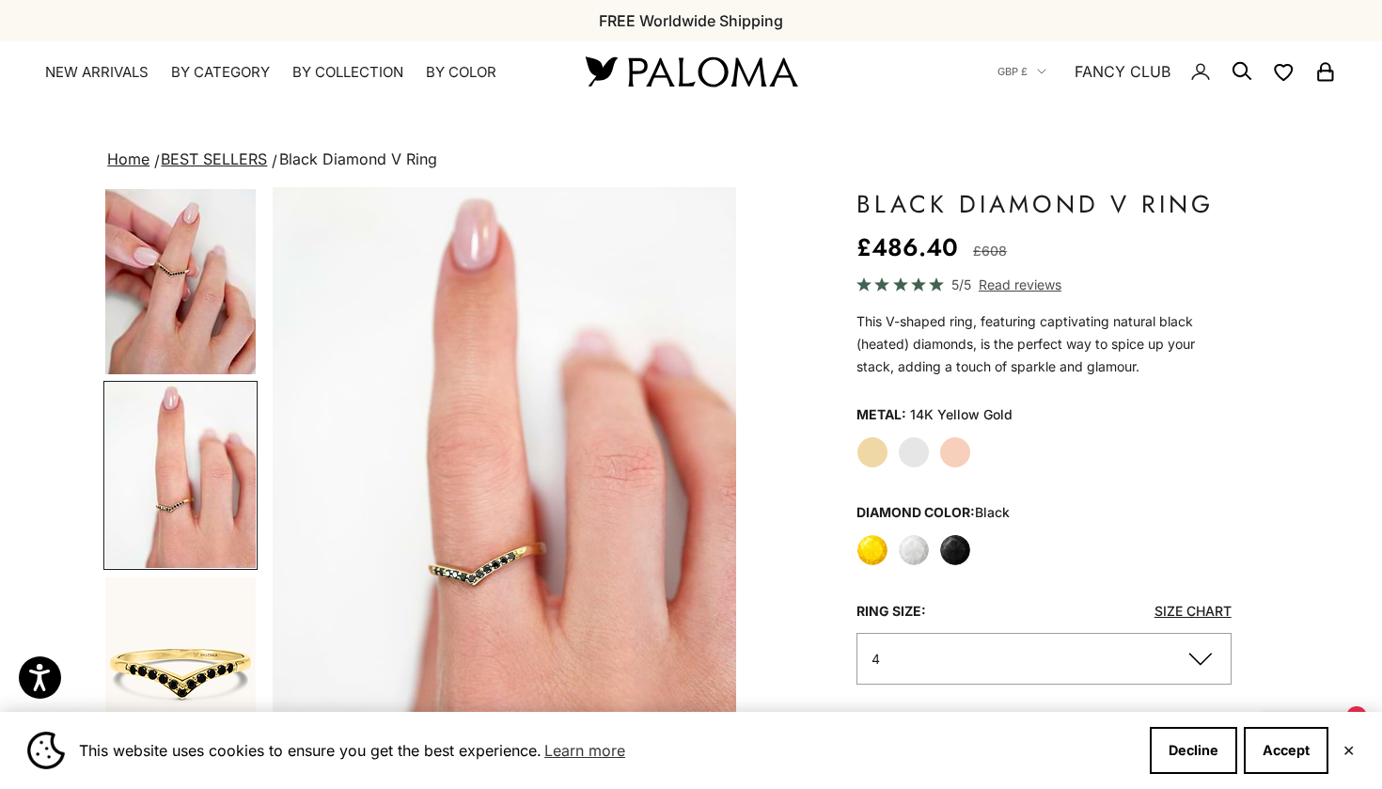
click at [191, 297] on img "Go to item 5" at bounding box center [180, 281] width 150 height 185
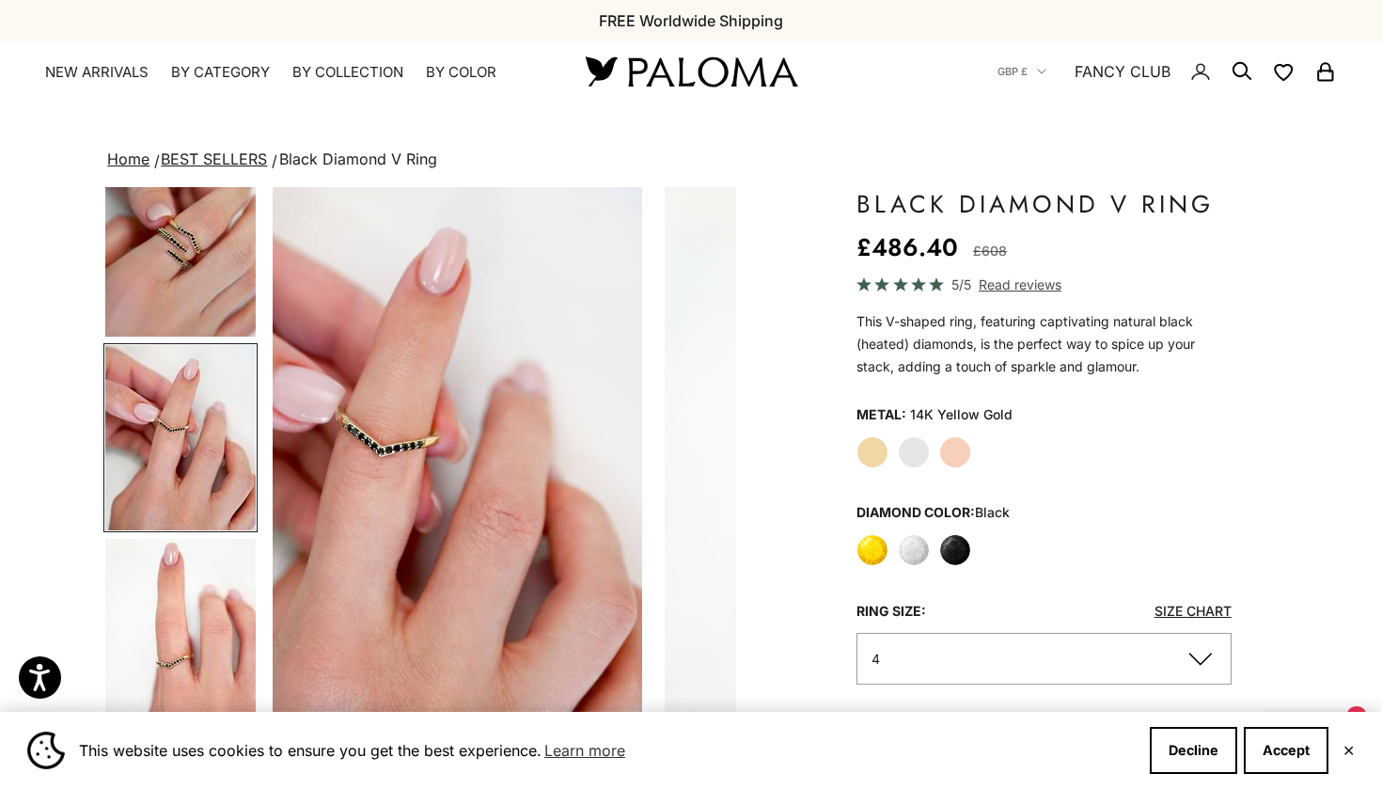
scroll to position [0, 972]
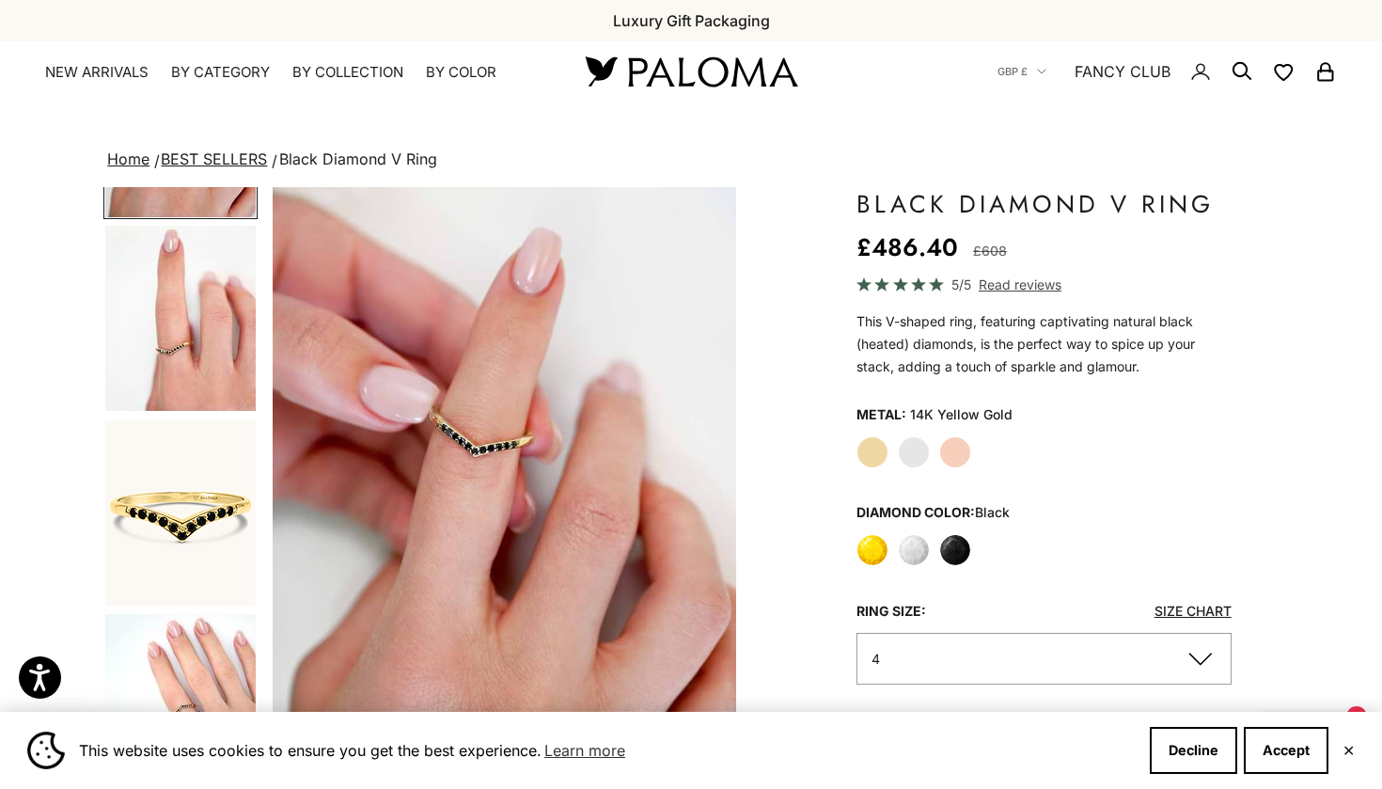
click at [219, 386] on img "Go to item 6" at bounding box center [180, 318] width 150 height 185
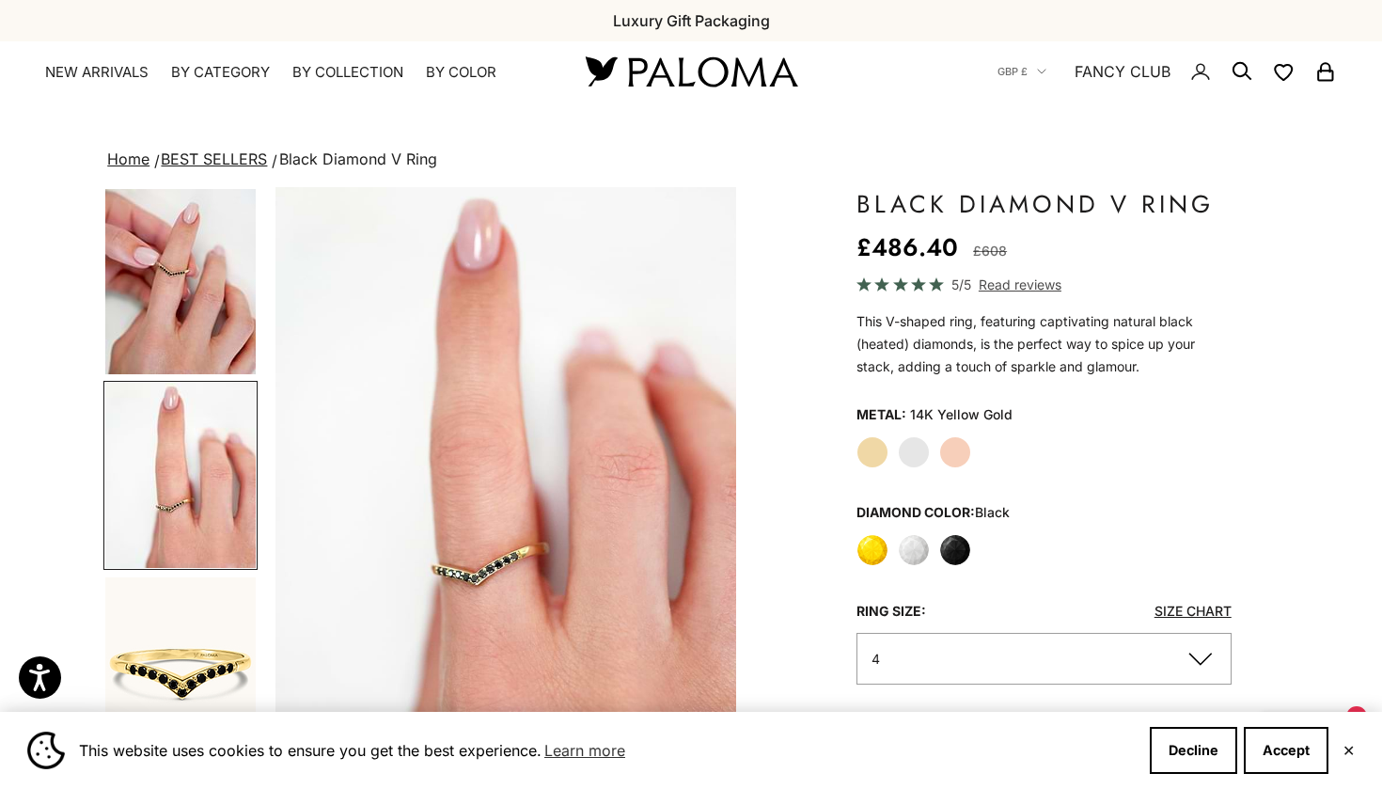
scroll to position [0, 1458]
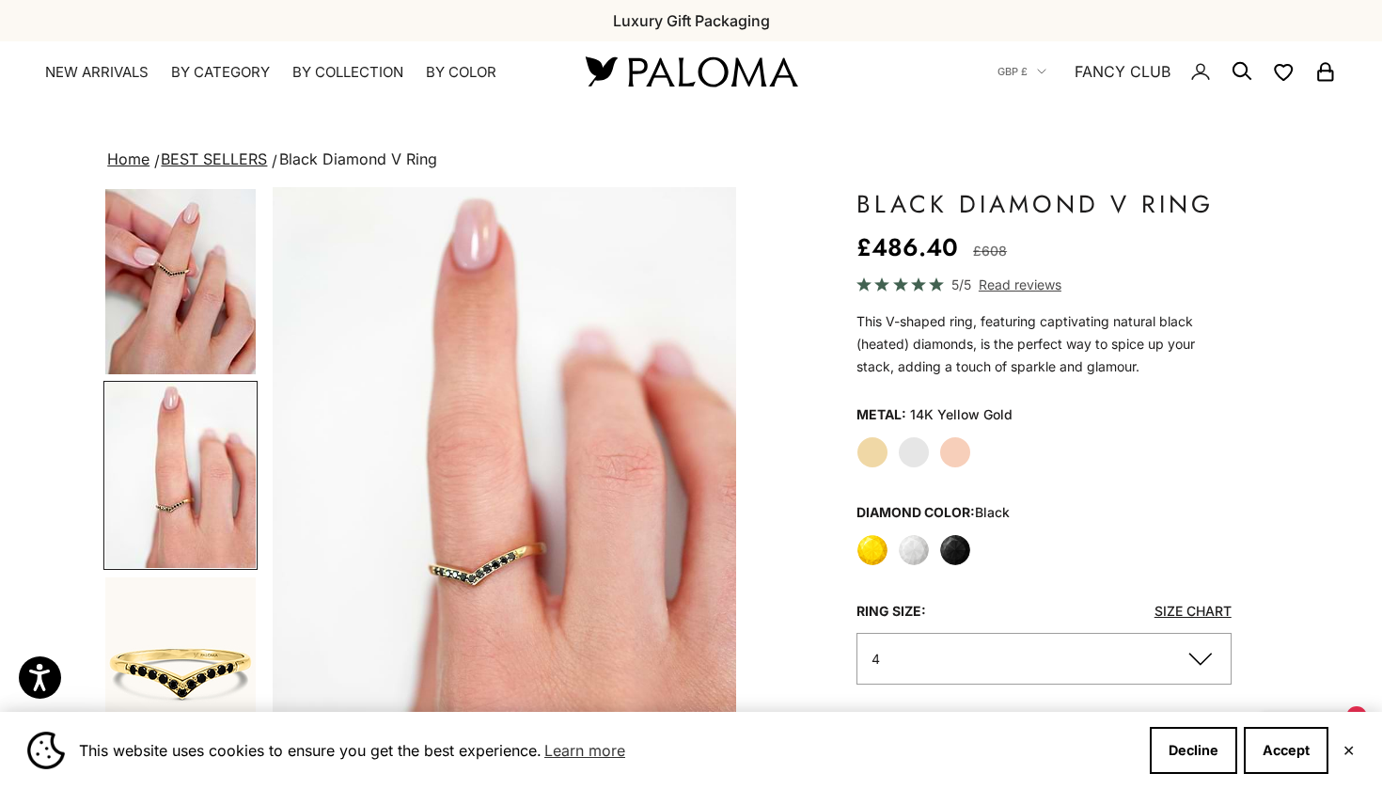
click at [222, 541] on img "Go to item 6" at bounding box center [180, 475] width 150 height 185
click at [193, 614] on img "Go to item 7" at bounding box center [180, 669] width 150 height 185
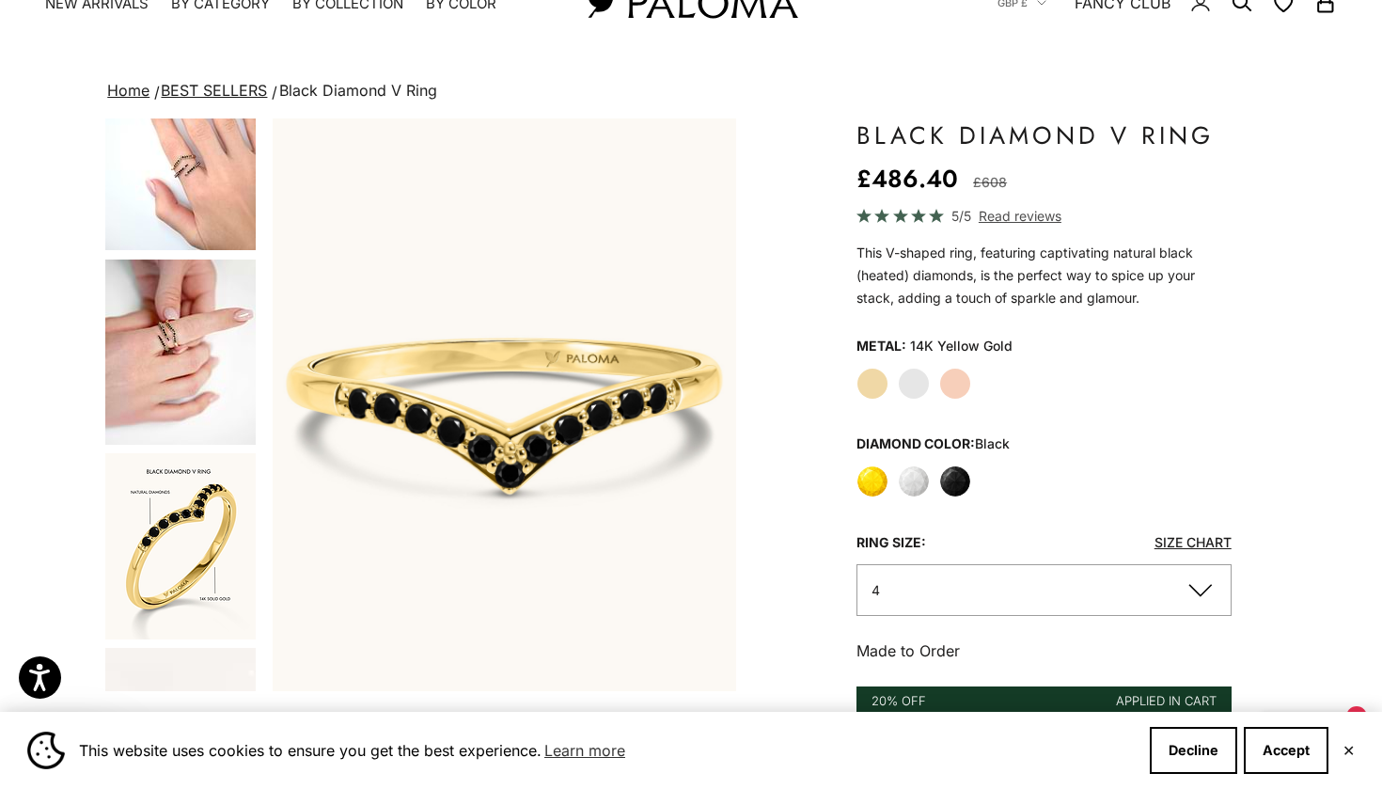
scroll to position [77, 0]
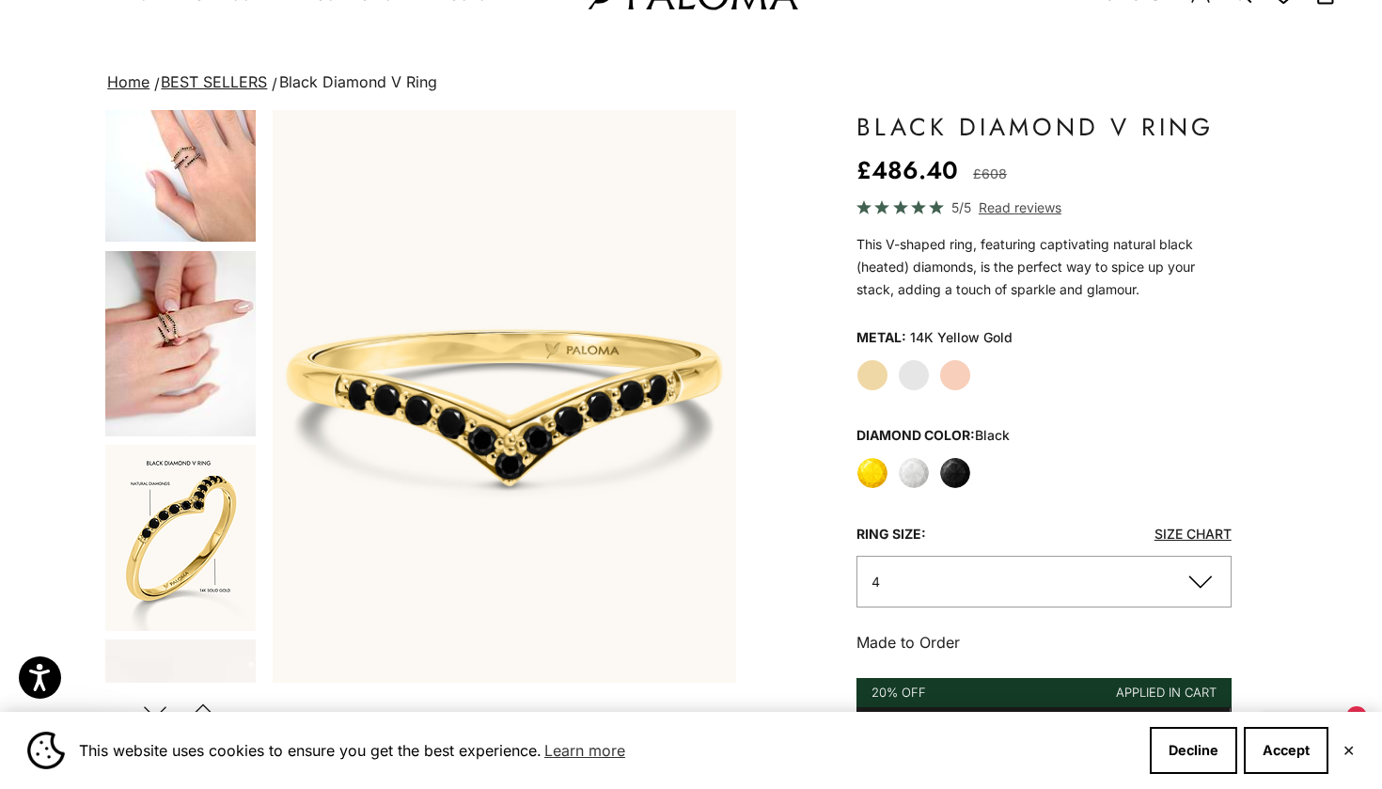
click at [915, 477] on label "White" at bounding box center [914, 473] width 32 height 32
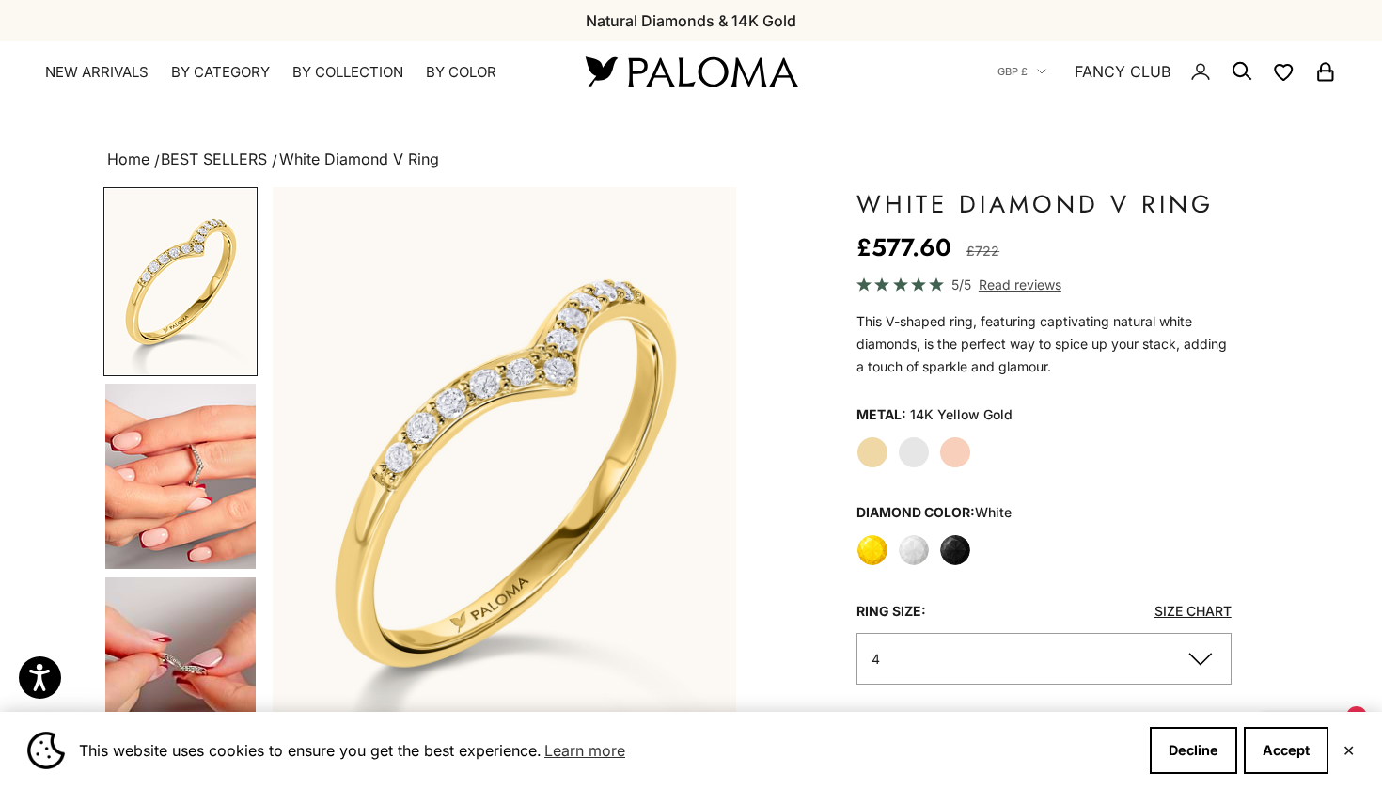
click at [882, 560] on label "Yellow" at bounding box center [873, 550] width 32 height 32
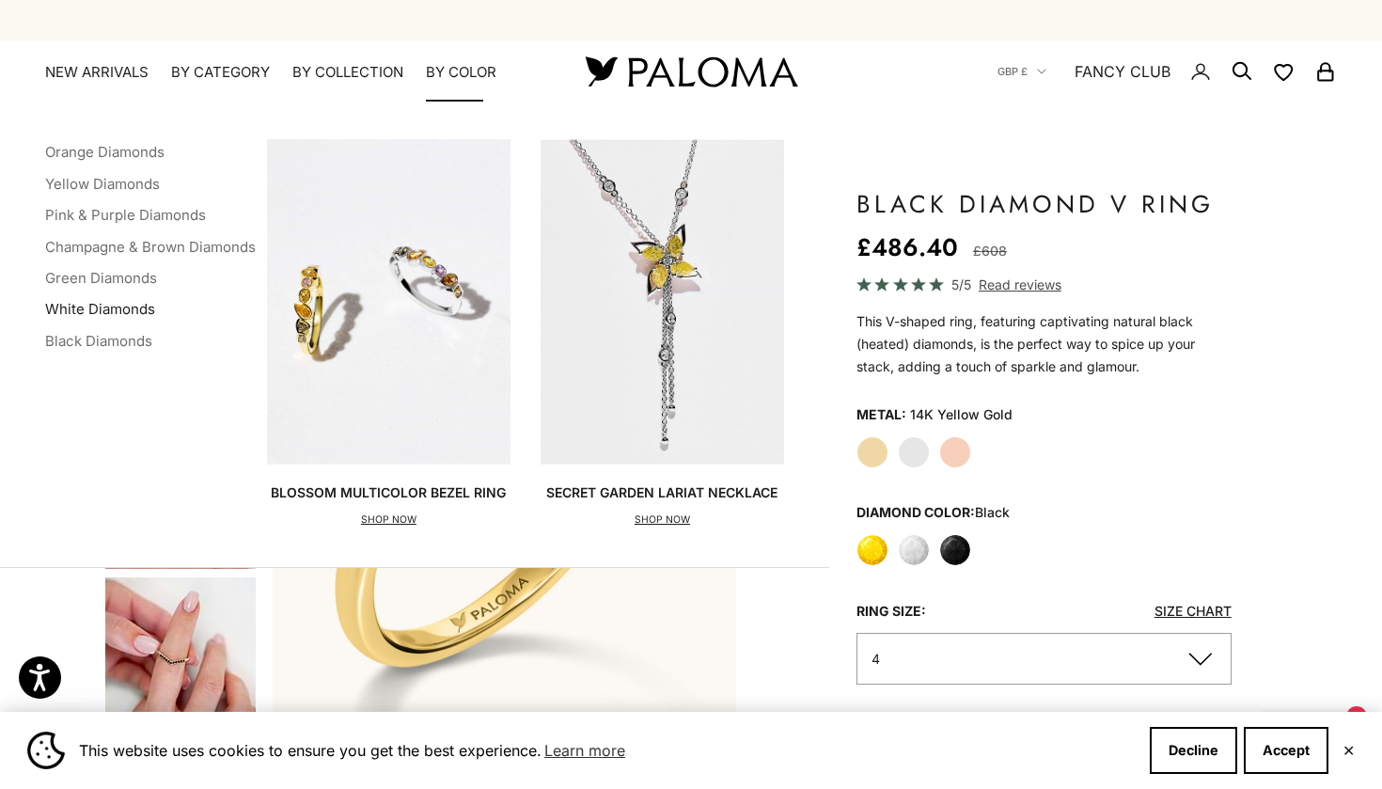
click at [97, 307] on link "White Diamonds" at bounding box center [100, 309] width 110 height 18
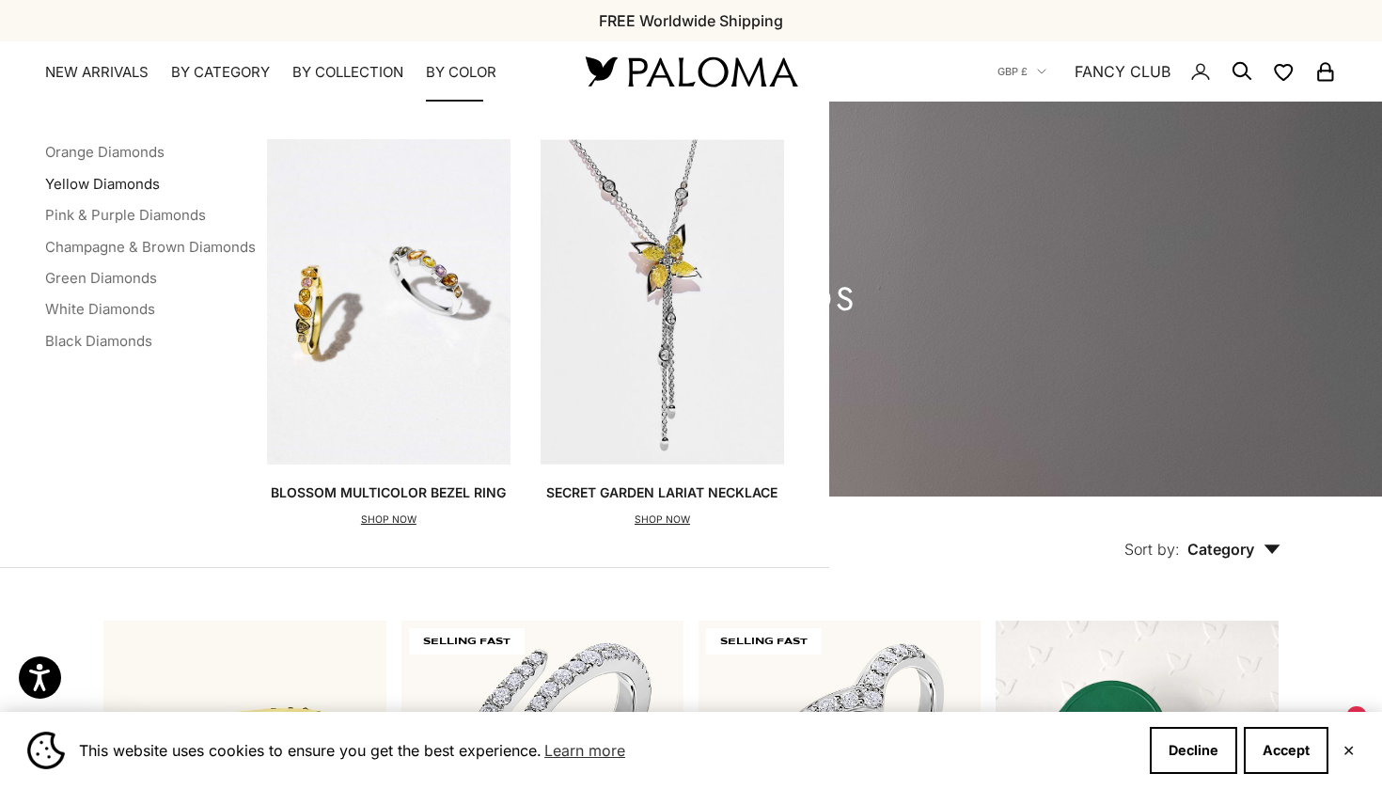
click at [129, 181] on link "Yellow Diamonds" at bounding box center [102, 184] width 115 height 18
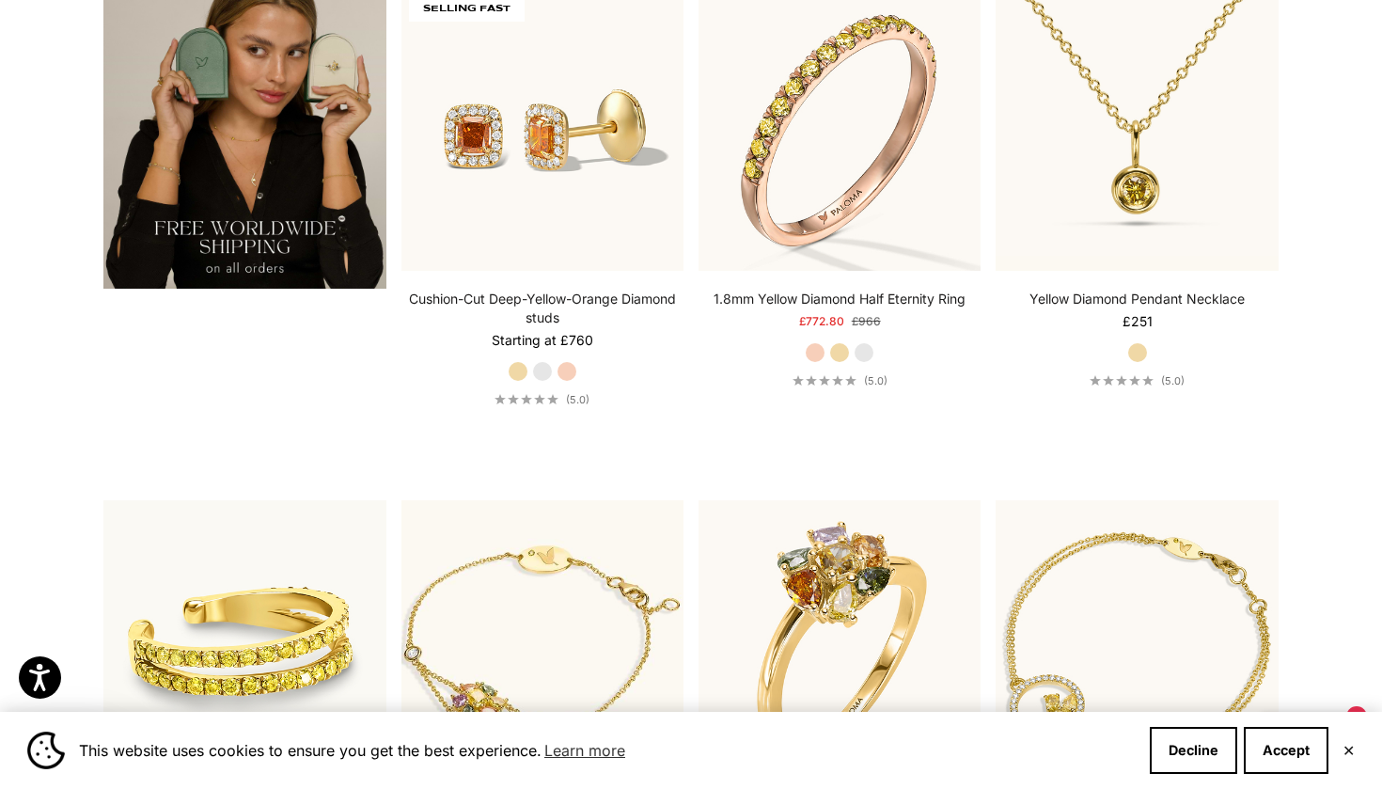
scroll to position [3592, 0]
